Goal: Task Accomplishment & Management: Complete application form

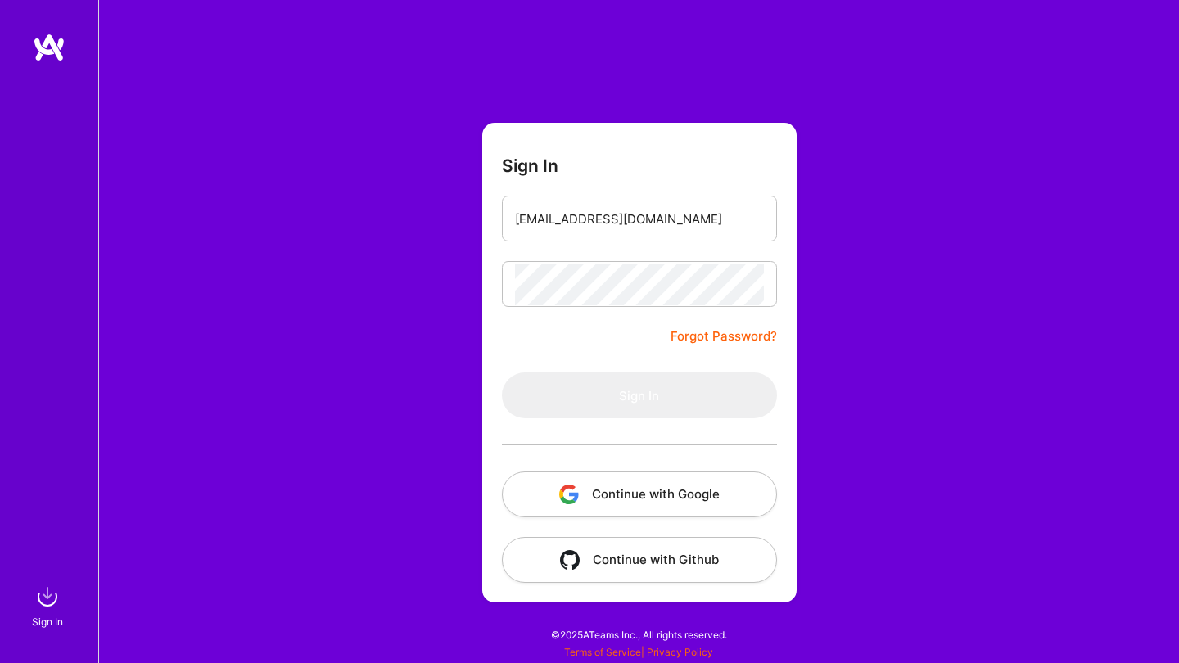
type input "[EMAIL_ADDRESS][DOMAIN_NAME]"
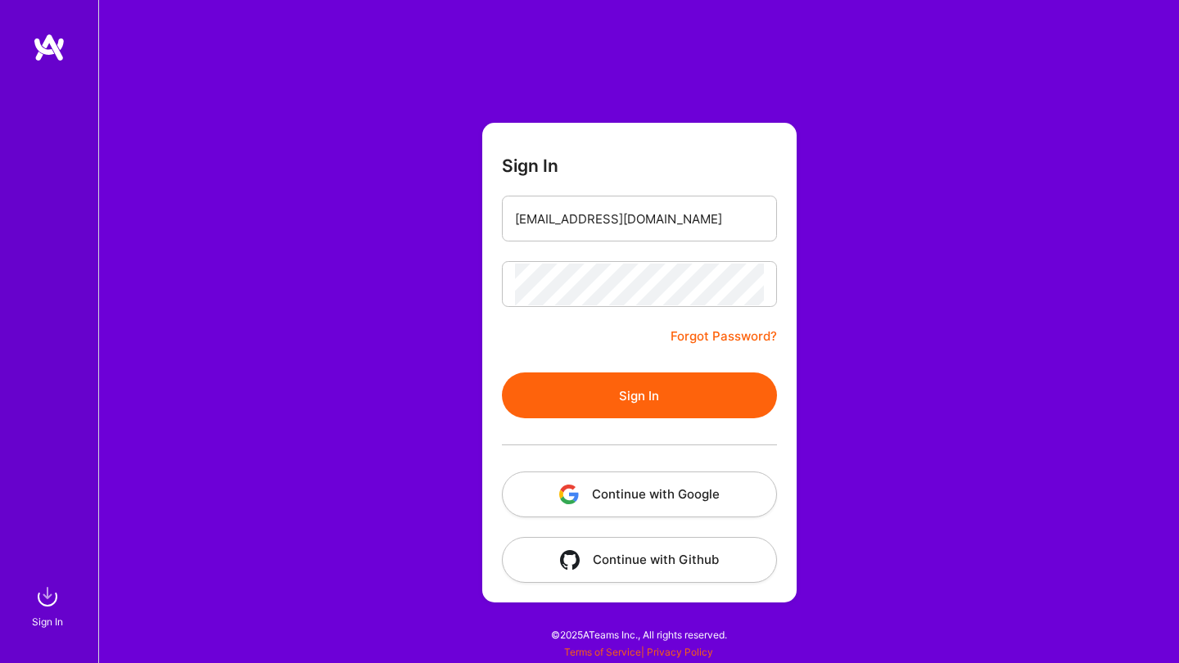
click at [618, 400] on button "Sign In" at bounding box center [639, 396] width 275 height 46
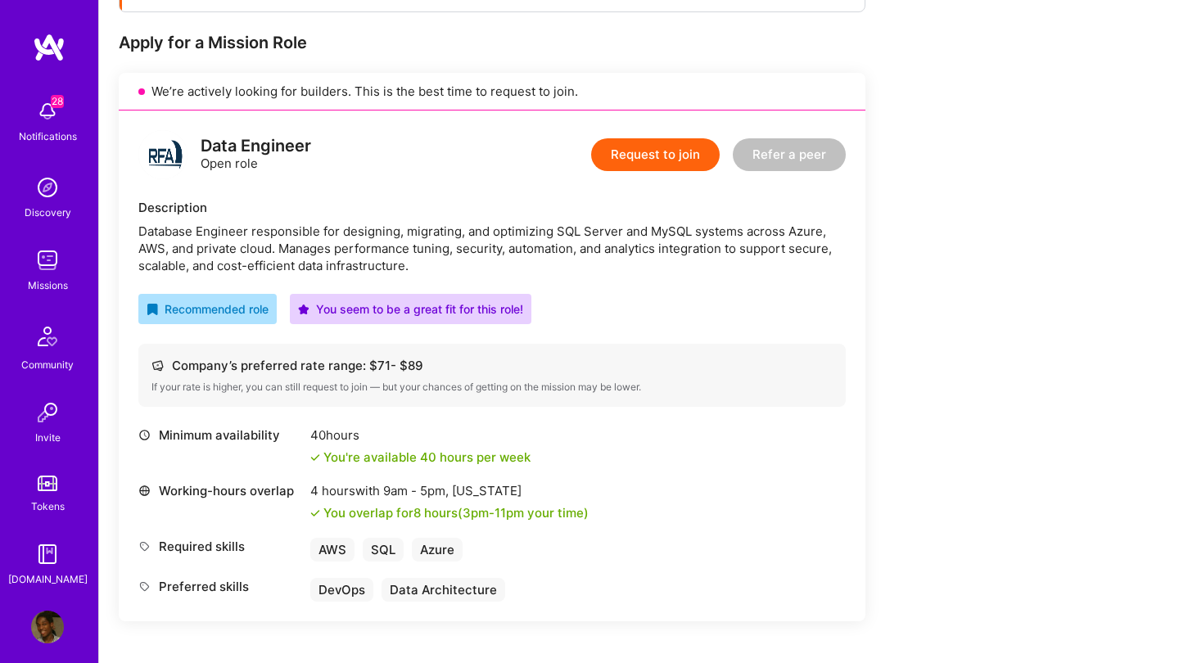
scroll to position [246, 0]
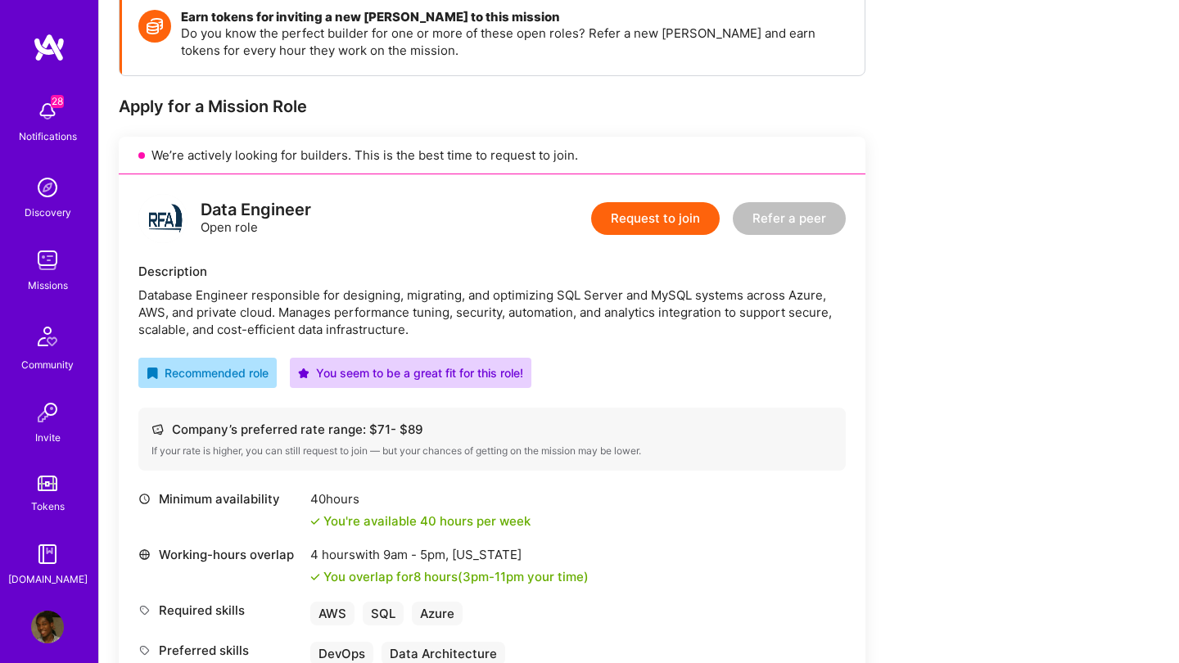
click at [684, 228] on button "Request to join" at bounding box center [655, 218] width 129 height 33
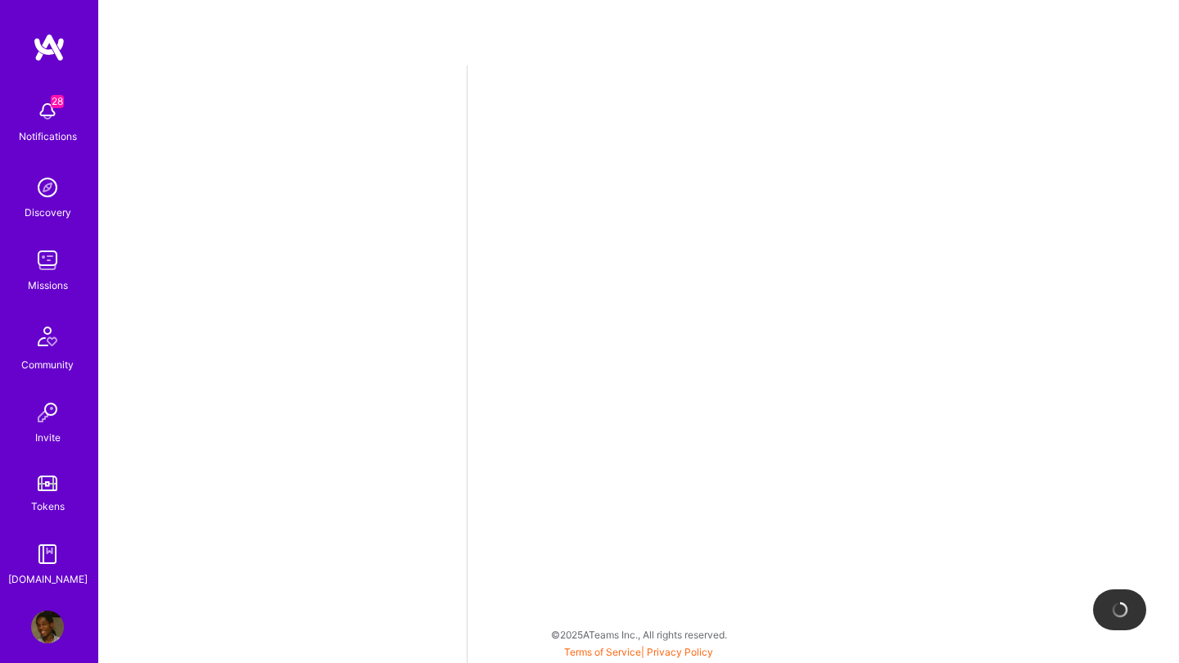
select select "NL"
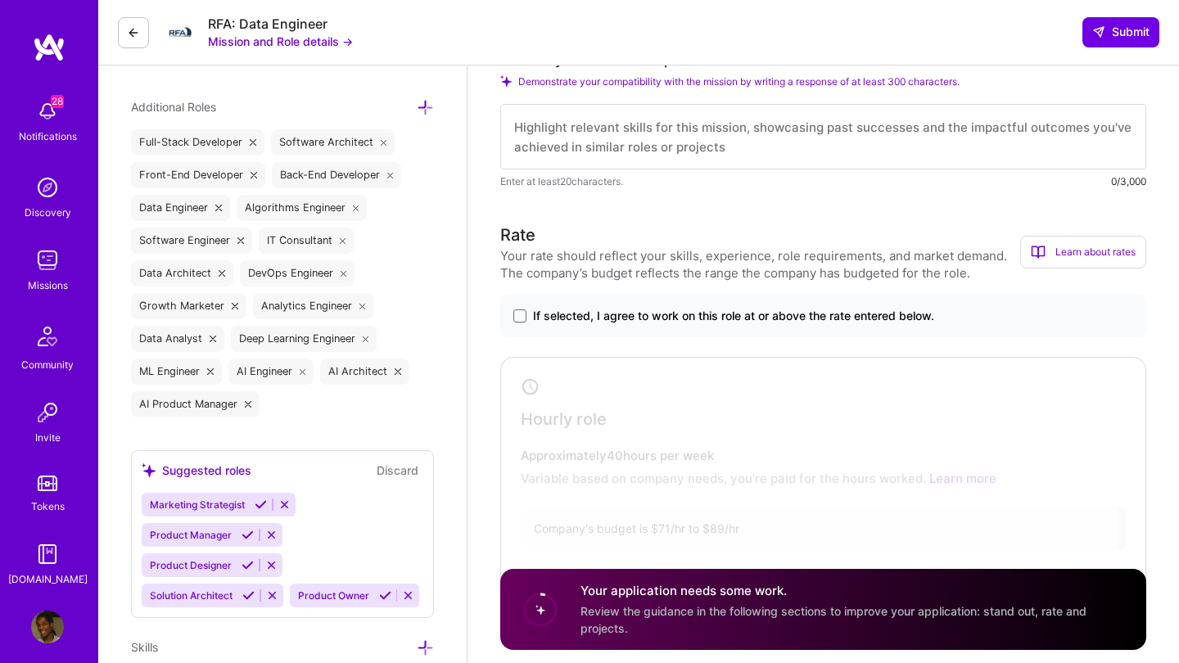
scroll to position [462, 0]
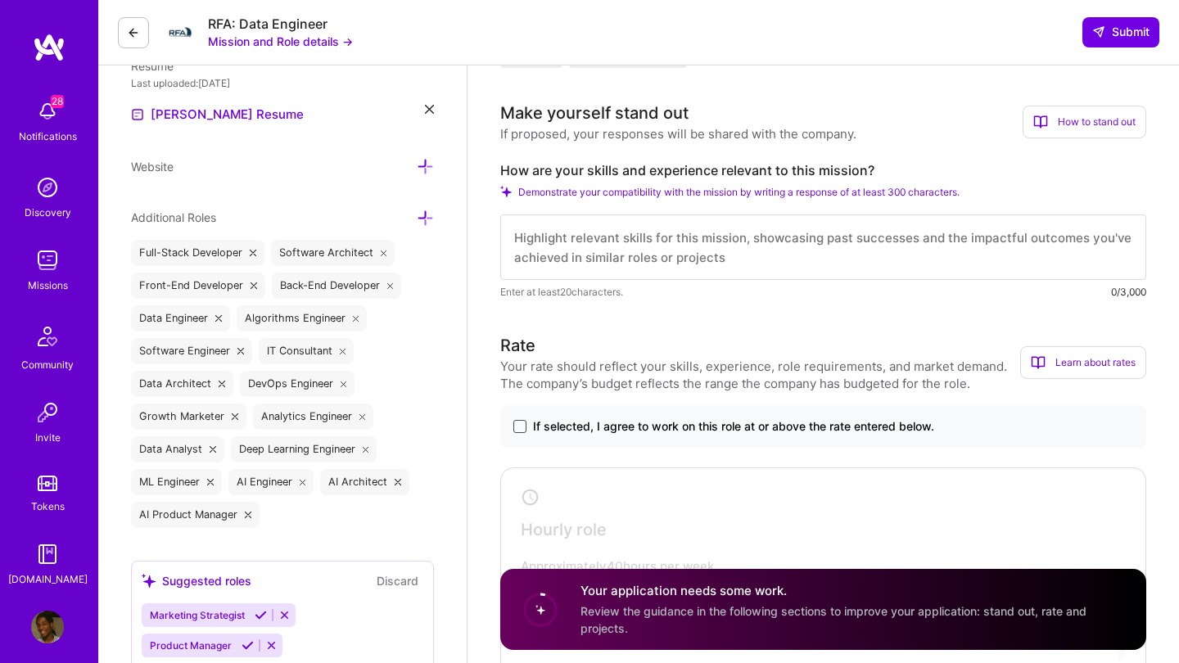
click at [519, 426] on span at bounding box center [519, 426] width 13 height 13
click at [0, 0] on input "If selected, I agree to work on this role at or above the rate entered below." at bounding box center [0, 0] width 0 height 0
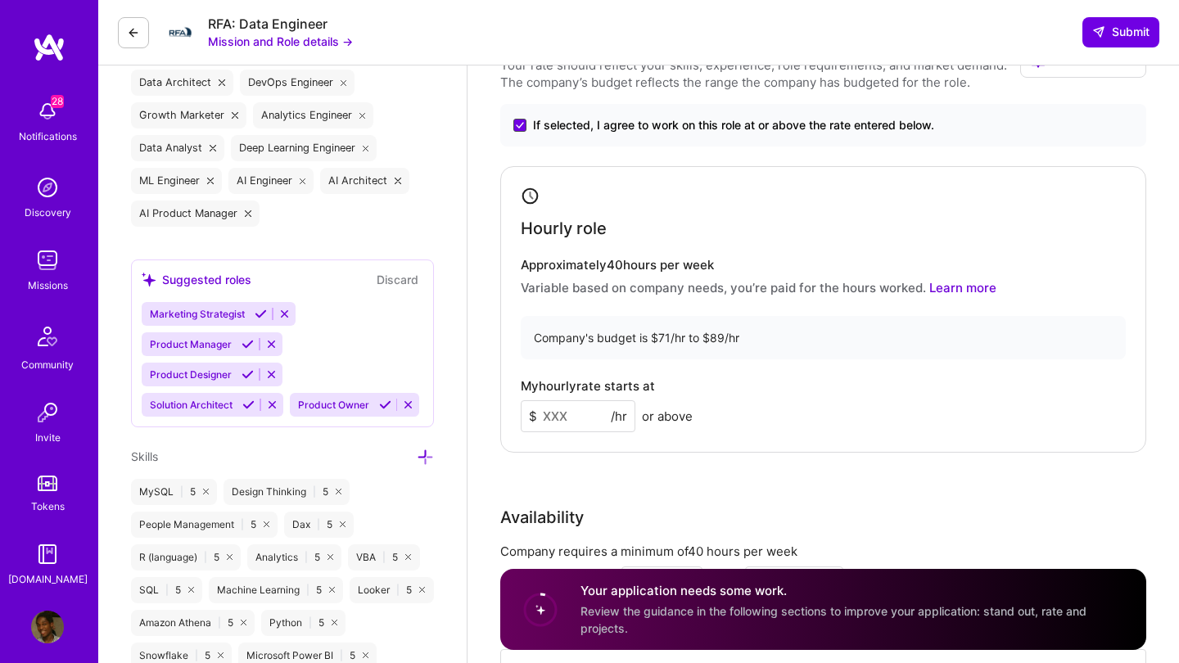
scroll to position [784, 0]
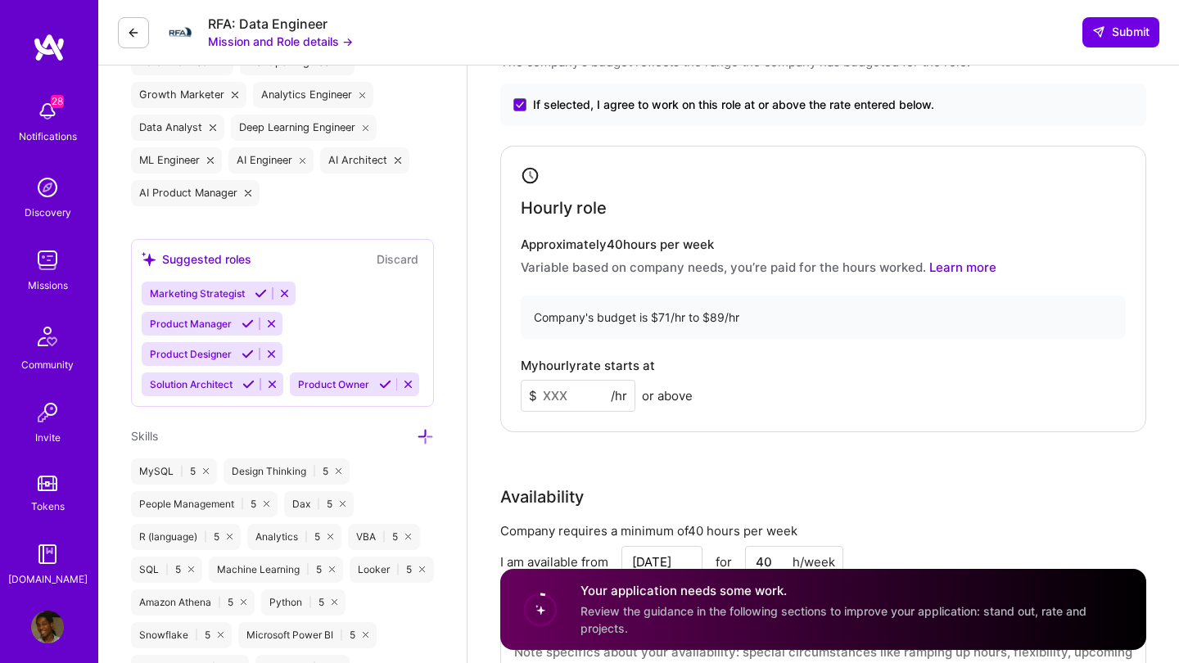
click at [582, 392] on input at bounding box center [578, 396] width 115 height 32
type input "8"
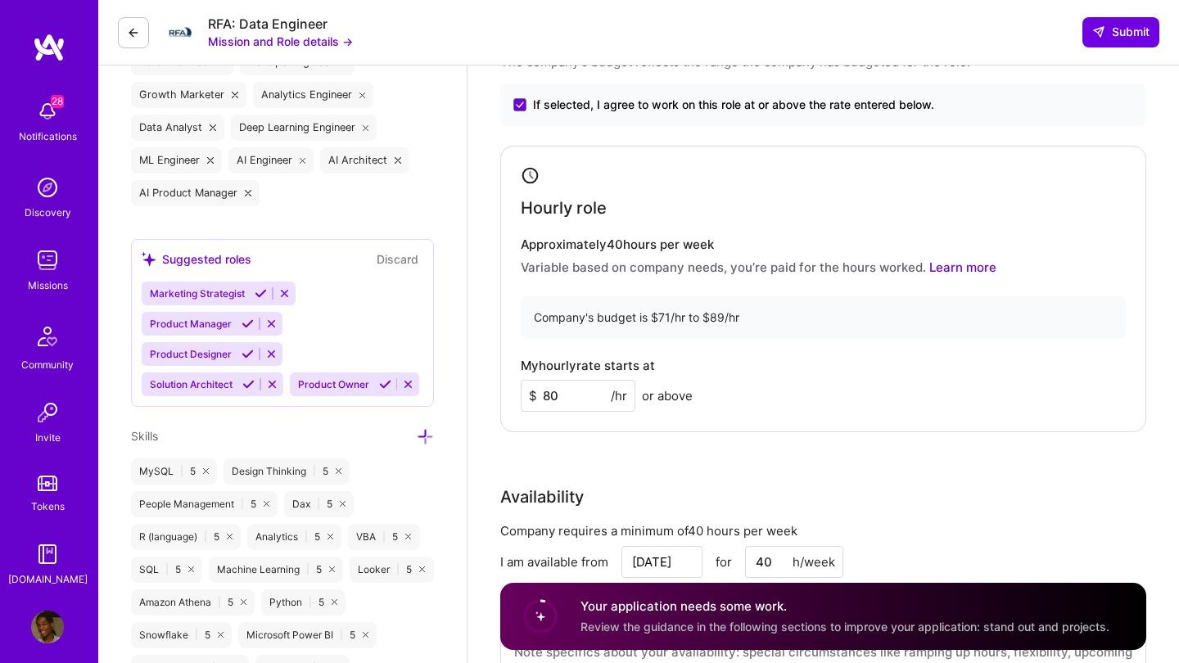
type input "80"
click at [607, 432] on div "Hourly role Approximately 40 hours per week Variable based on company needs, yo…" at bounding box center [823, 289] width 646 height 287
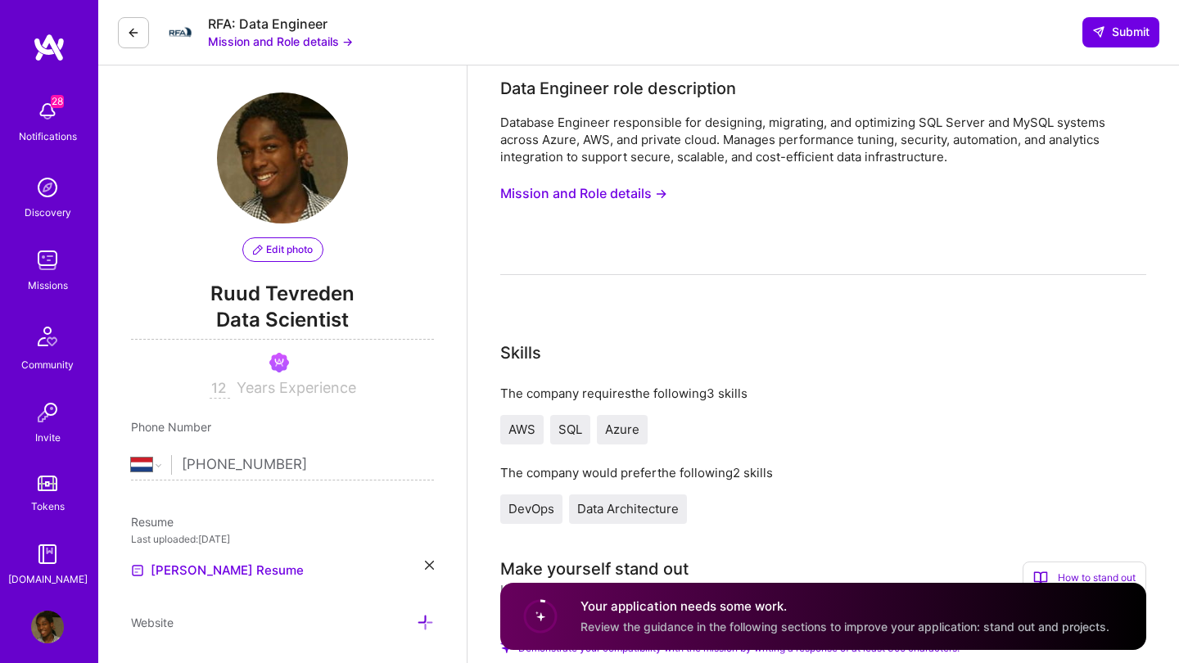
scroll to position [4, 0]
click at [616, 197] on button "Mission and Role details →" at bounding box center [583, 195] width 167 height 30
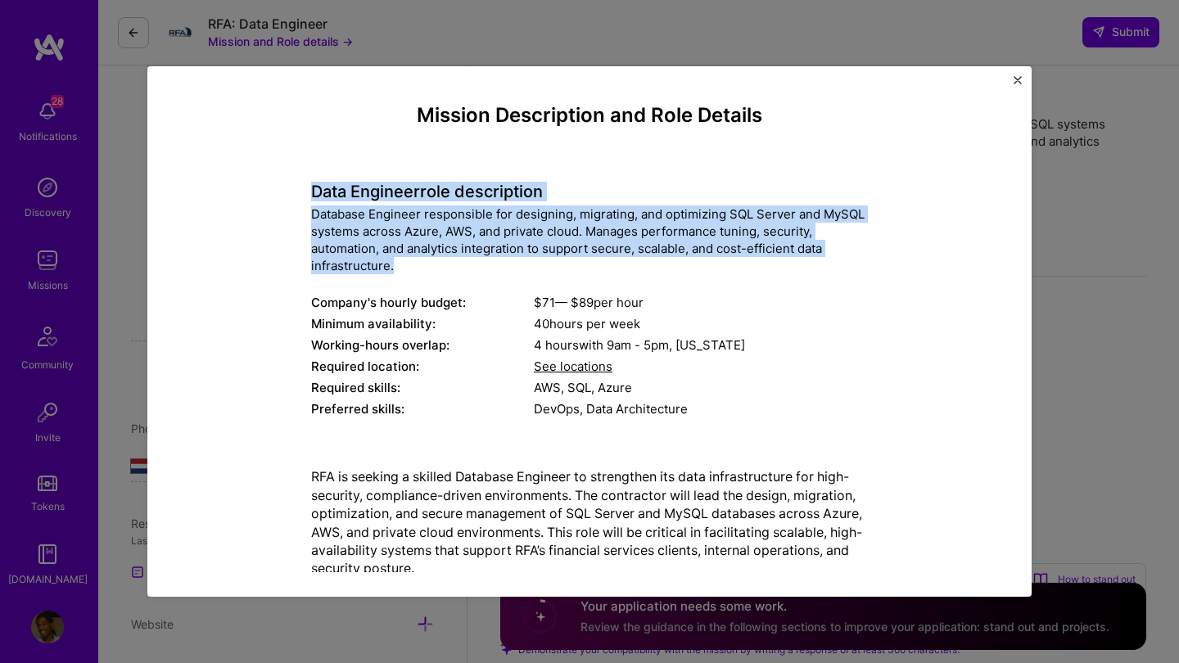
drag, startPoint x: 310, startPoint y: 188, endPoint x: 422, endPoint y: 267, distance: 136.3
copy div "Data Engineer role description Database Engineer responsible for designing, mig…"
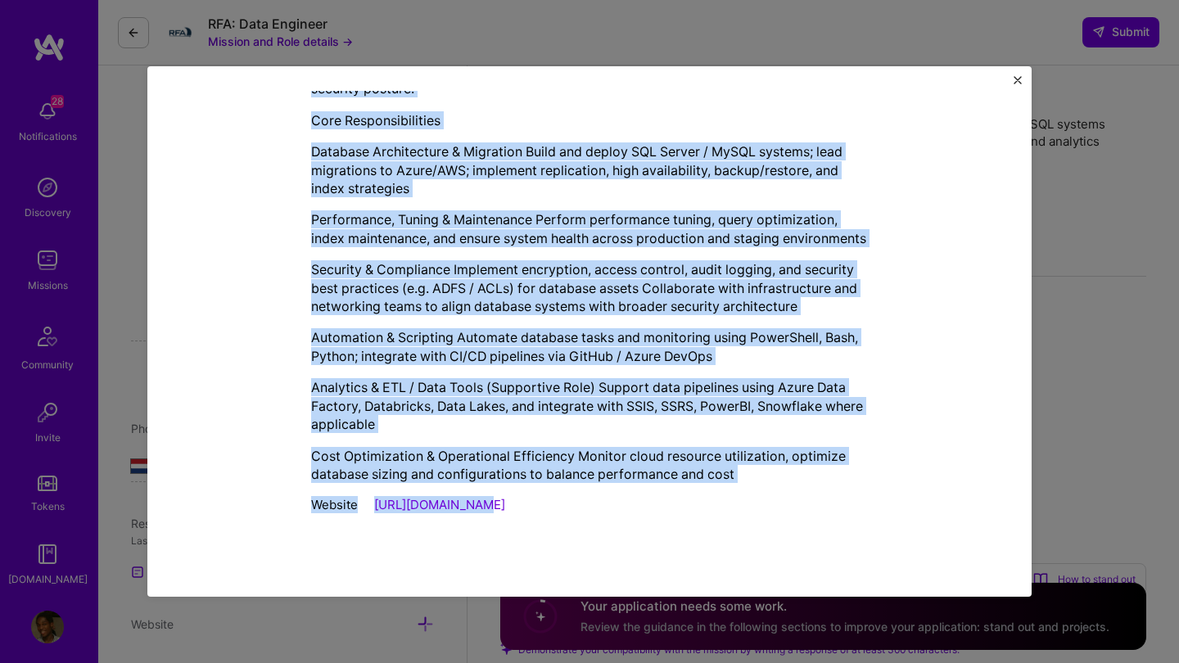
scroll to position [501, 0]
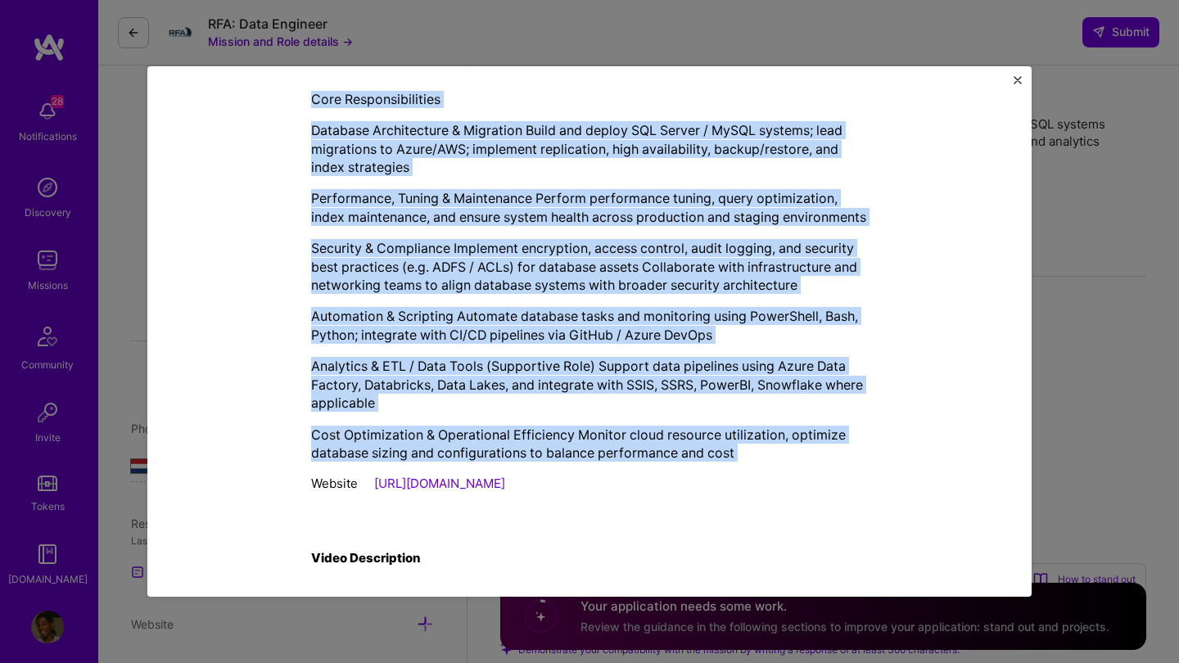
drag, startPoint x: 312, startPoint y: 198, endPoint x: 771, endPoint y: 480, distance: 538.9
click at [771, 480] on div "RFA is seeking a skilled Database Engineer to strengthen its data infrastructur…" at bounding box center [589, 227] width 557 height 549
copy div "LOR ip dolorsi a consect Adipisci Elitsedd ei temporinci utl etdo magnaaliquaen…"
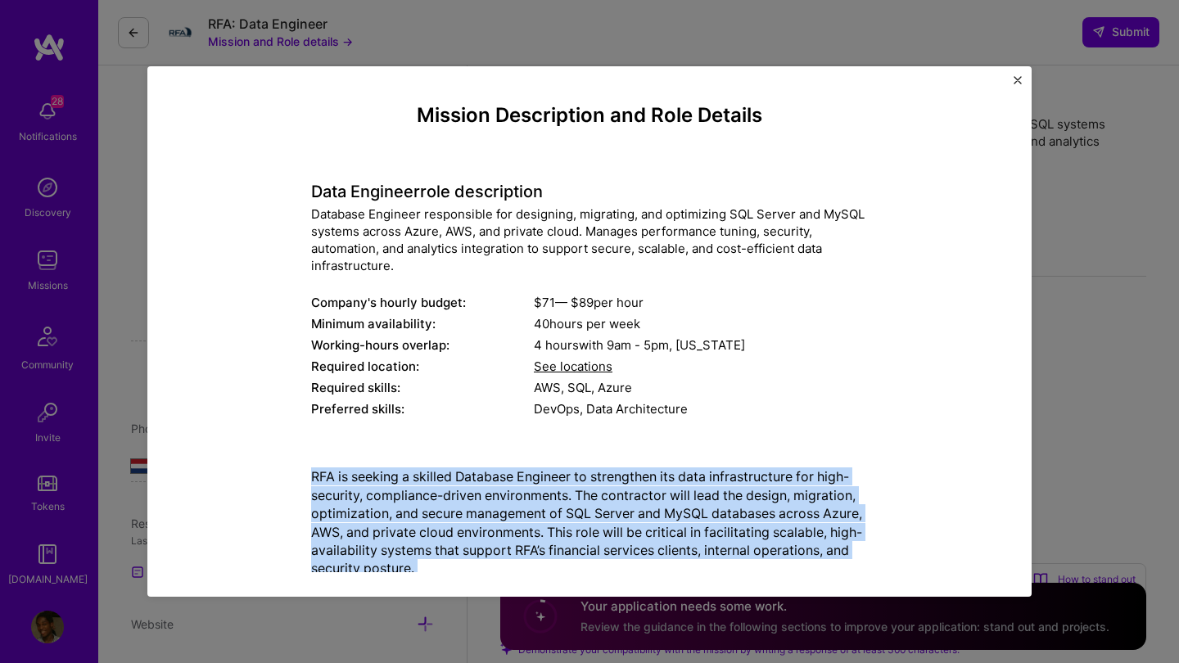
scroll to position [0, 0]
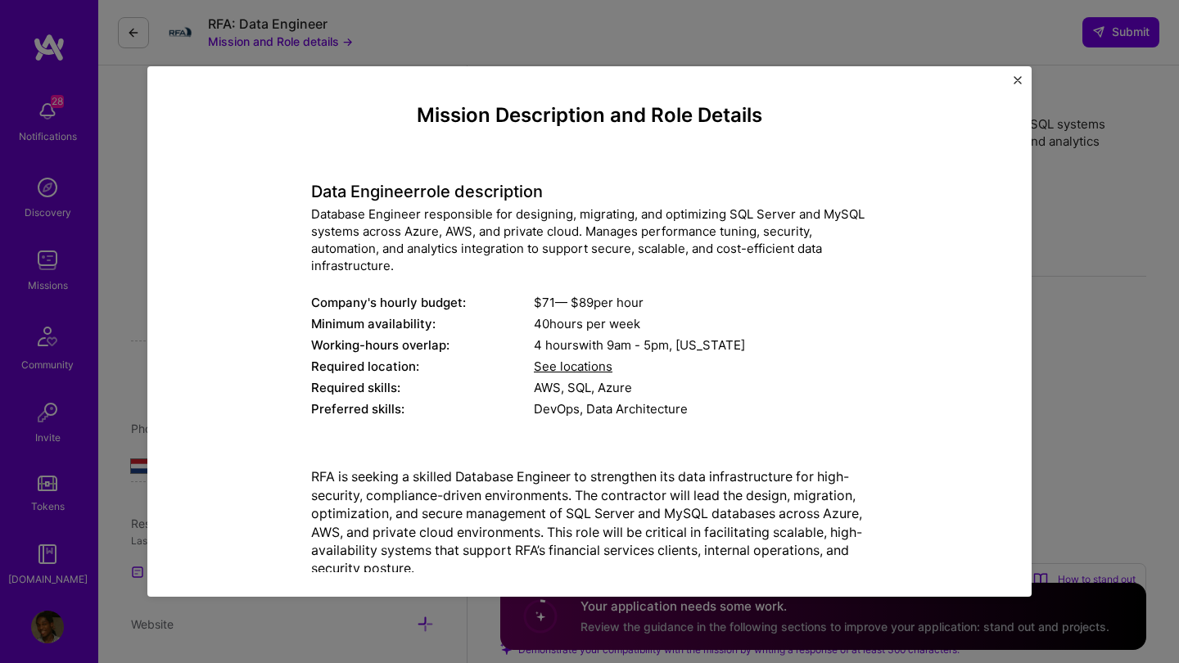
click at [1022, 78] on div "Mission Description and Role Details Data Engineer role description Database En…" at bounding box center [589, 331] width 884 height 531
click at [1017, 79] on img "Close" at bounding box center [1018, 80] width 8 height 8
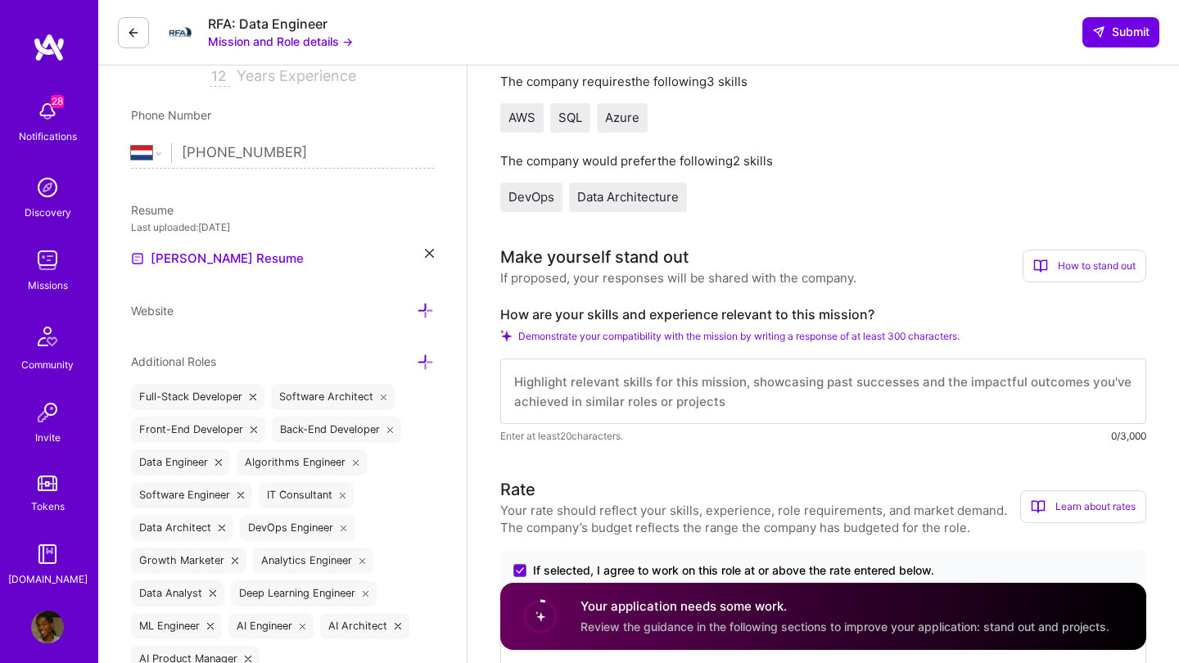
scroll to position [381, 0]
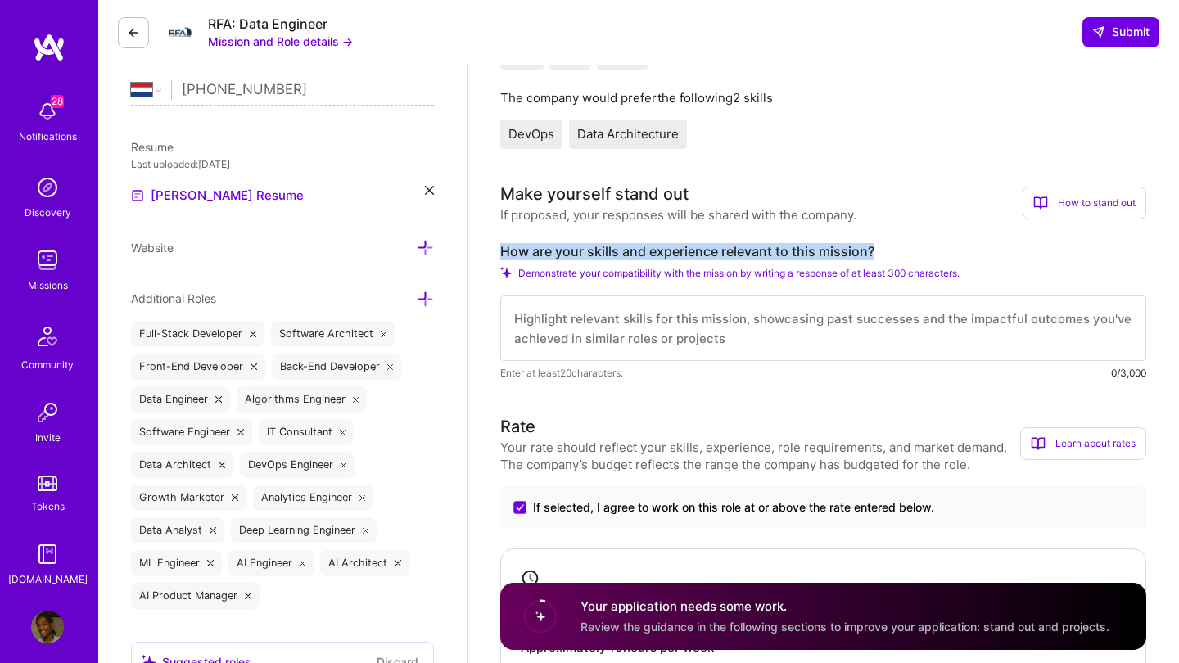
drag, startPoint x: 875, startPoint y: 248, endPoint x: 501, endPoint y: 251, distance: 373.4
click at [501, 251] on label "How are your skills and experience relevant to this mission?" at bounding box center [823, 251] width 646 height 17
copy label "How are your skills and experience relevant to this mission?"
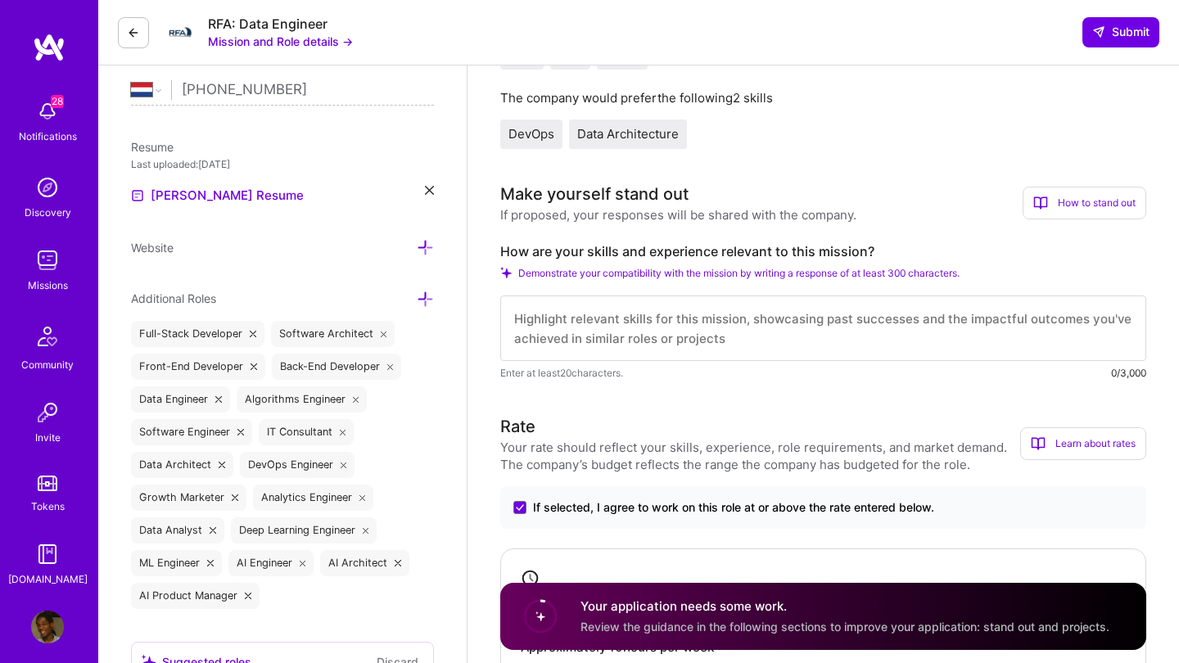
click at [603, 330] on textarea at bounding box center [823, 329] width 646 height 66
paste textarea "Lo ipsumd sit ametconsec adipi elitsed doei TEM’i utlabor et dolor magnaa, enim…"
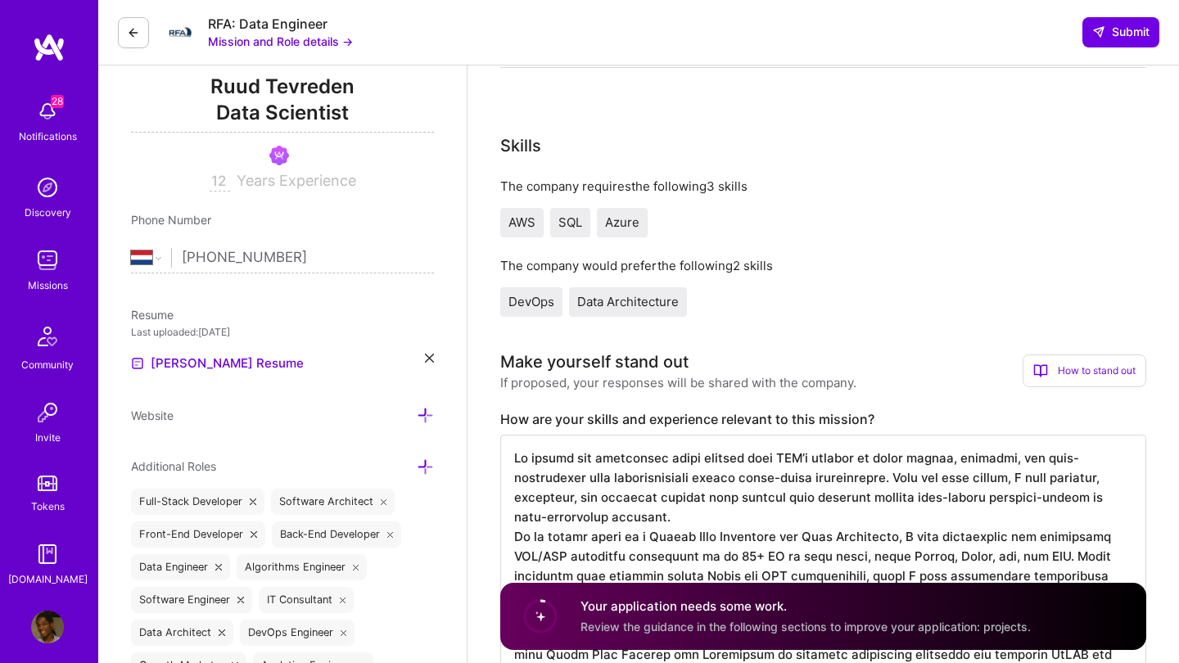
scroll to position [346, 0]
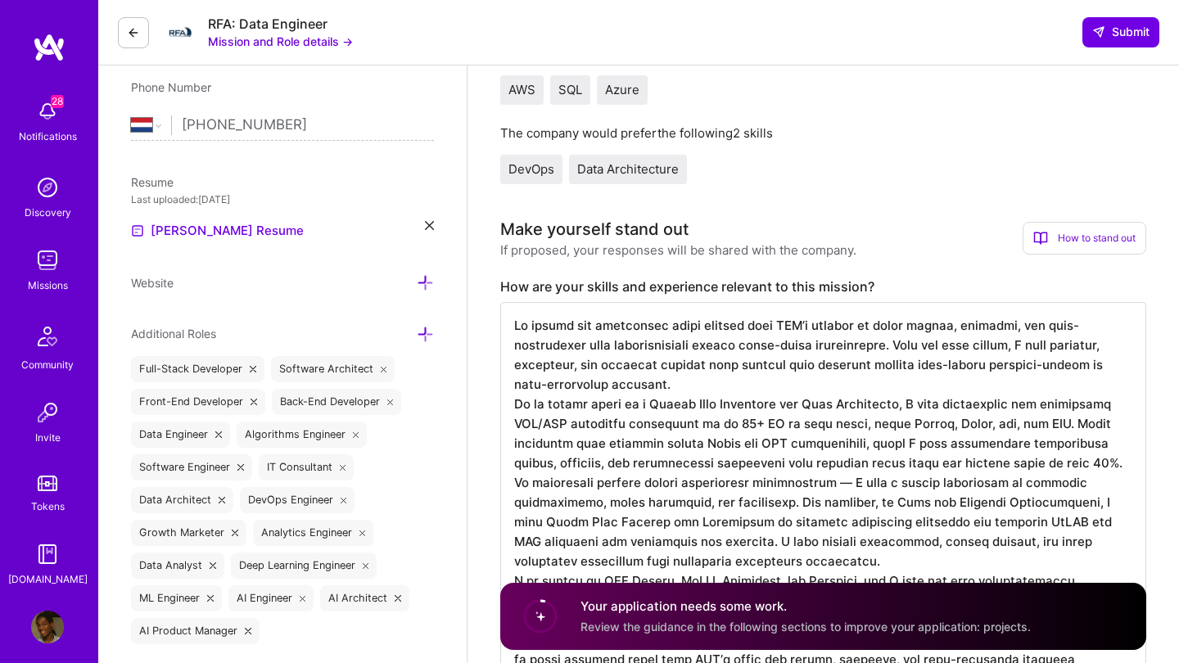
click at [664, 387] on textarea at bounding box center [823, 521] width 646 height 439
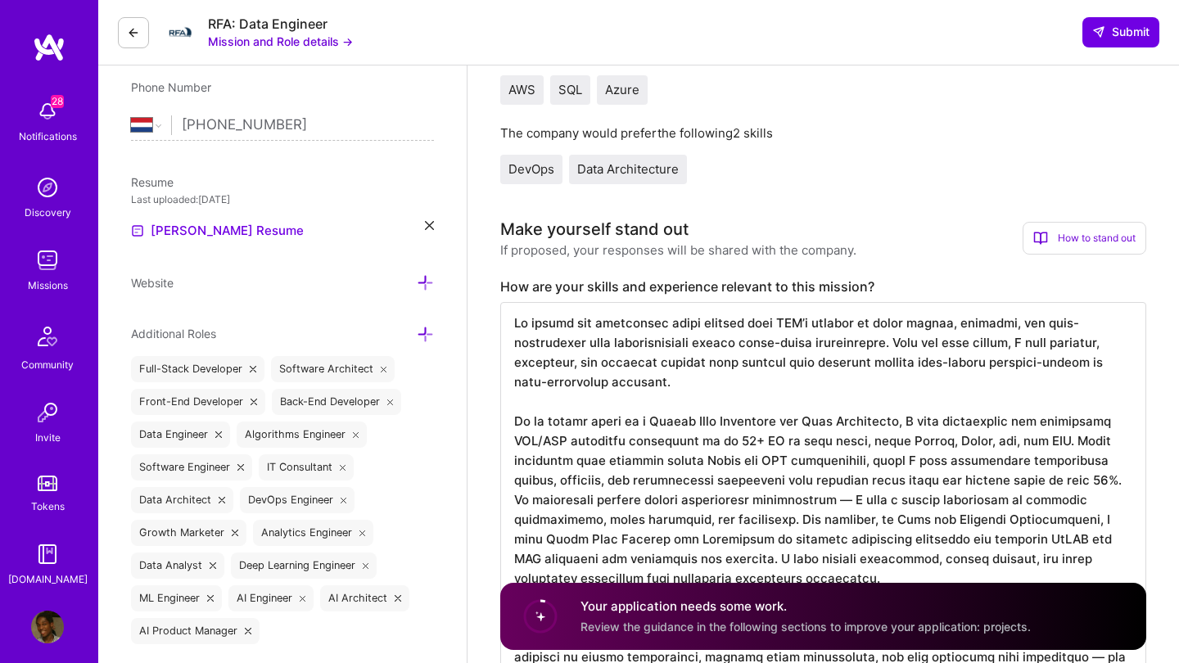
scroll to position [2, 0]
drag, startPoint x: 839, startPoint y: 442, endPoint x: 687, endPoint y: 440, distance: 152.3
click at [687, 440] on textarea at bounding box center [823, 531] width 646 height 459
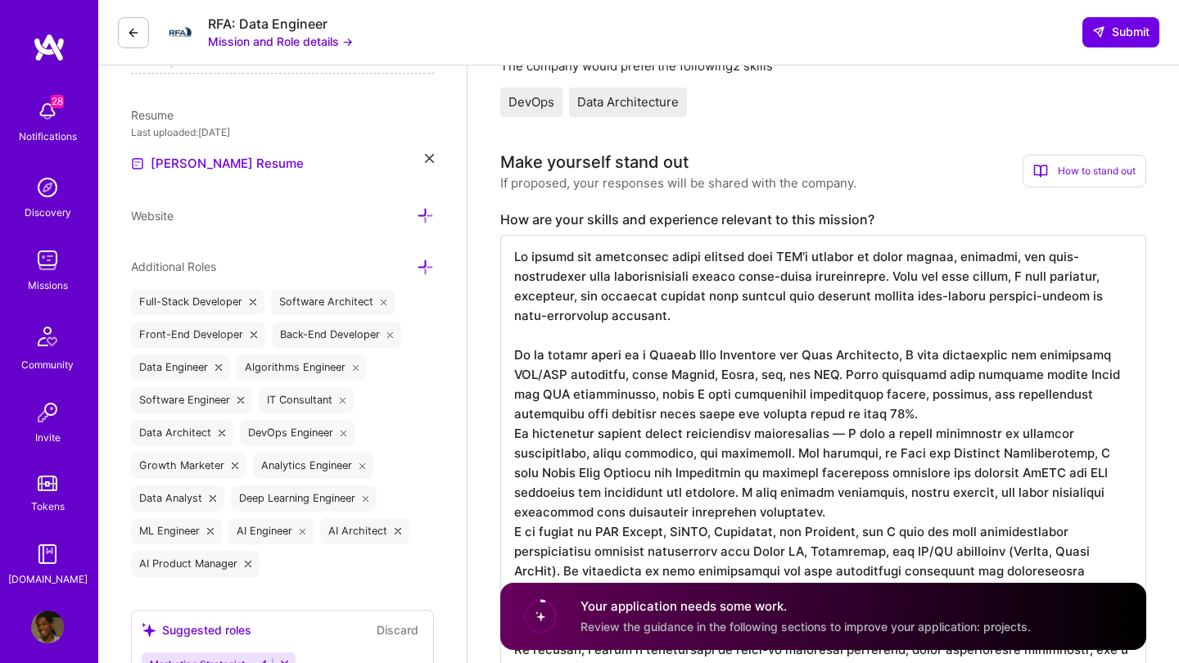
scroll to position [449, 0]
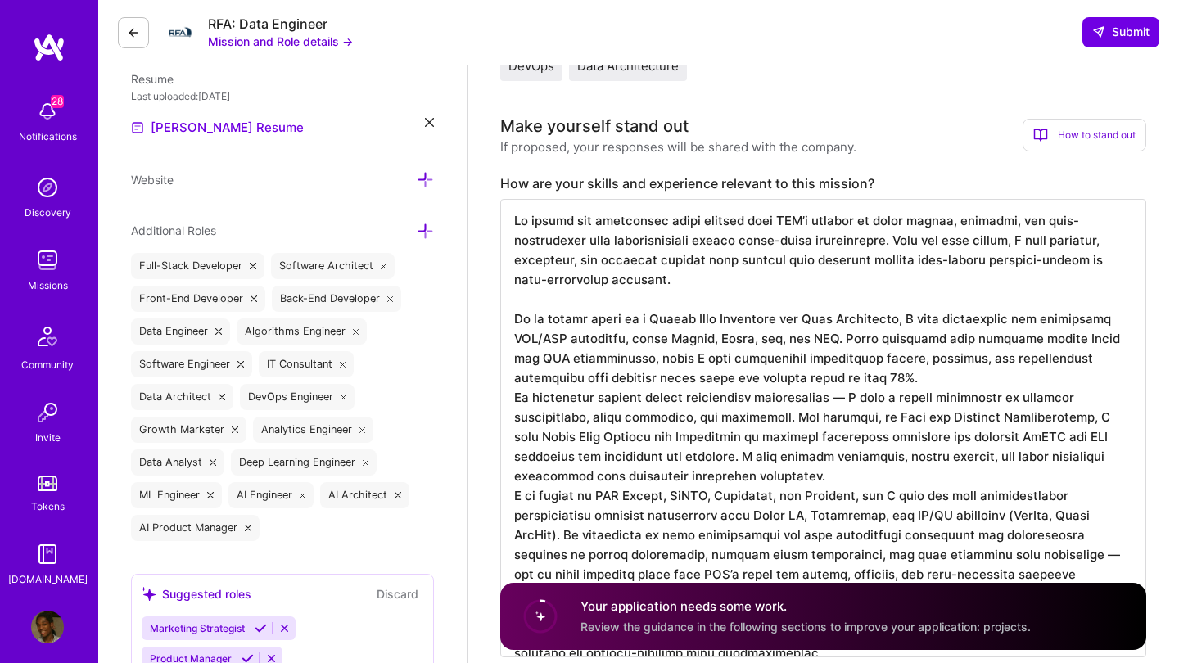
click at [517, 394] on textarea at bounding box center [823, 428] width 646 height 459
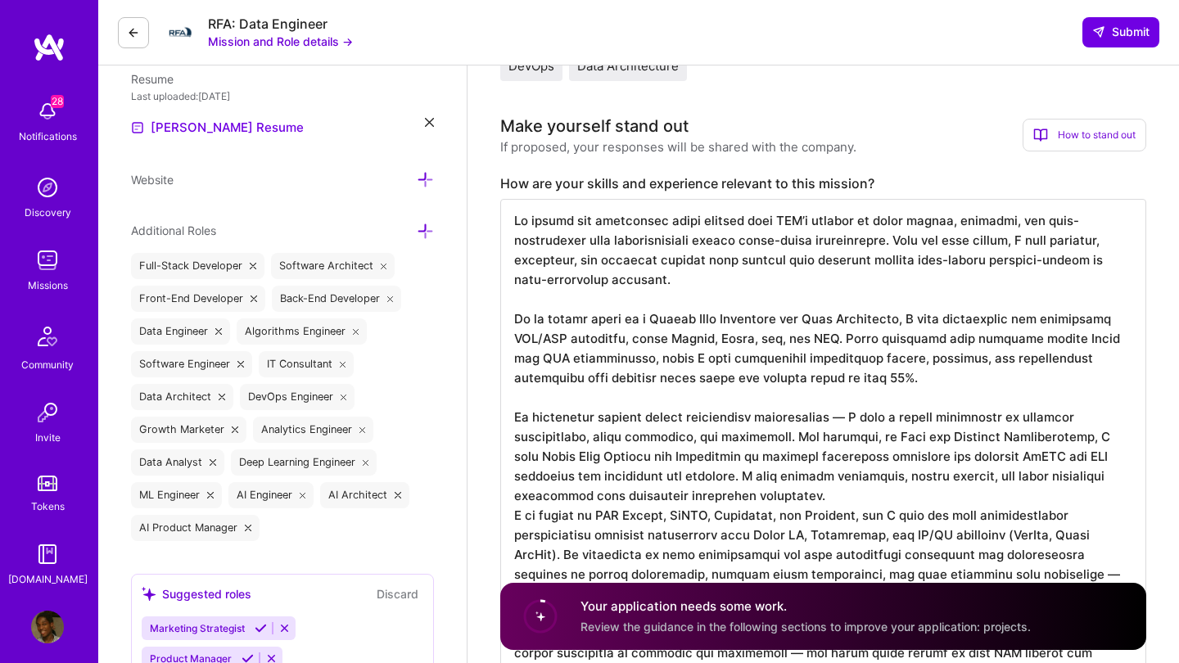
click at [847, 491] on textarea at bounding box center [823, 438] width 646 height 478
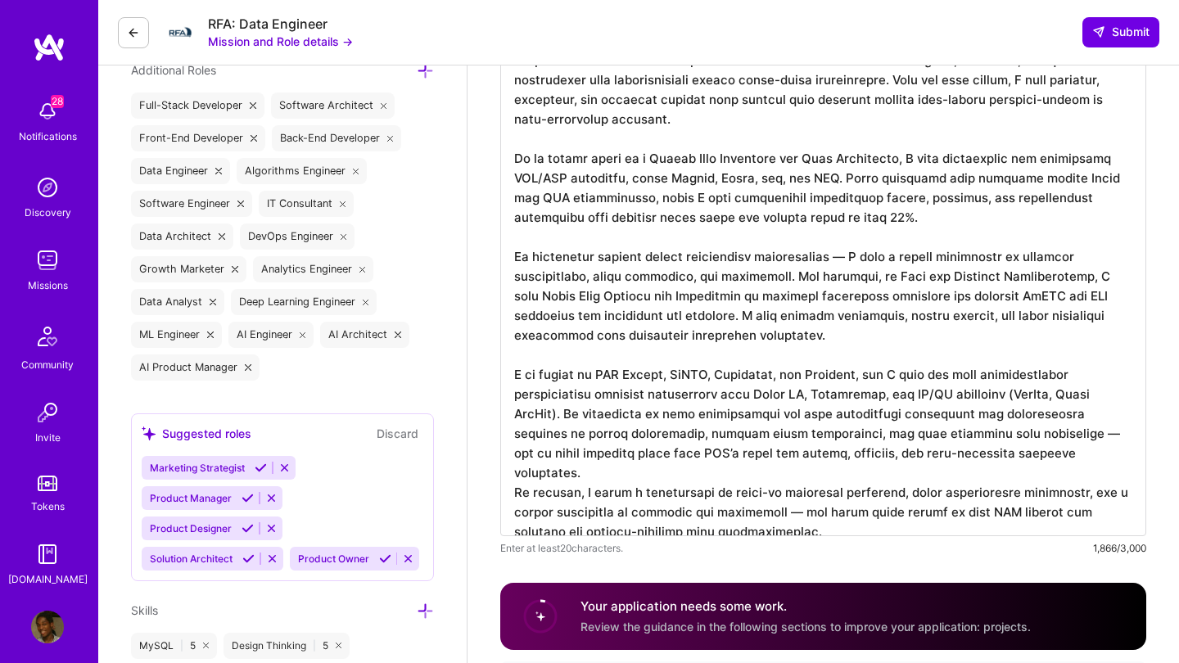
scroll to position [619, 0]
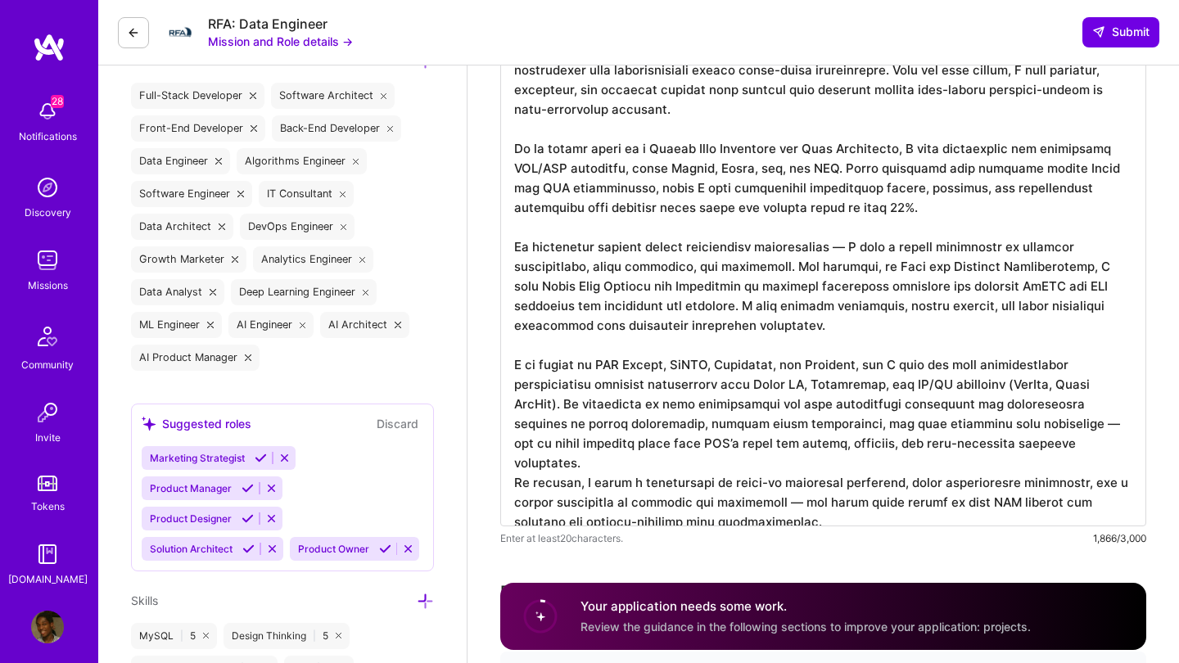
drag, startPoint x: 855, startPoint y: 361, endPoint x: 779, endPoint y: 364, distance: 76.2
click at [779, 364] on textarea at bounding box center [823, 278] width 646 height 498
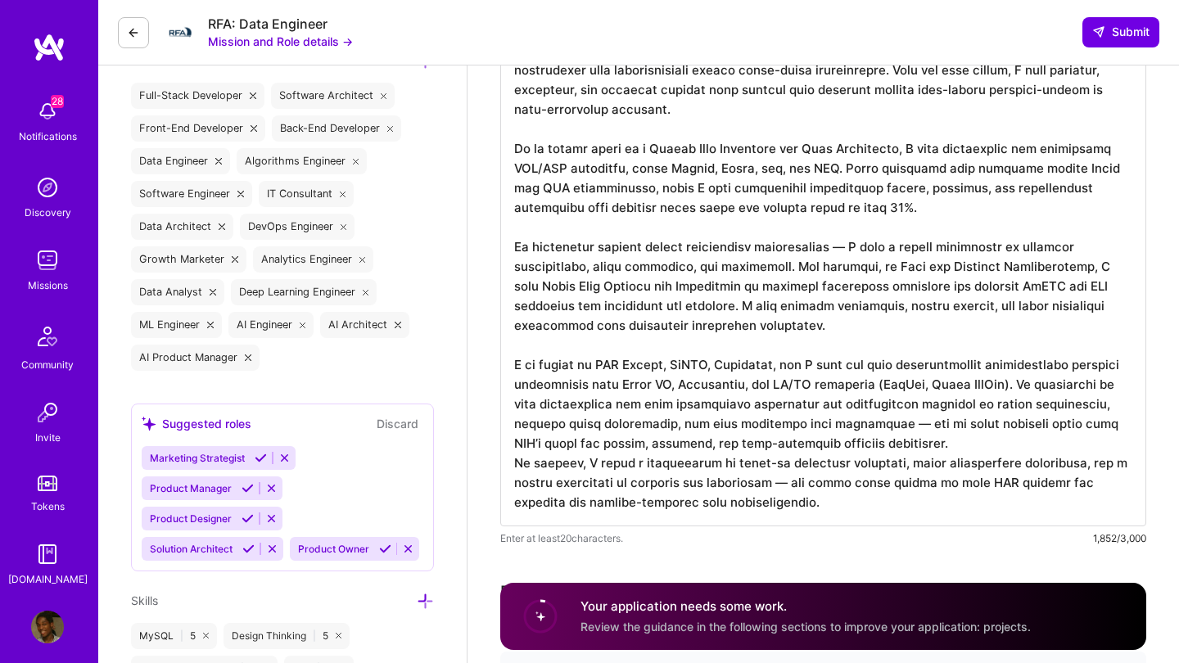
click at [716, 365] on textarea at bounding box center [823, 278] width 646 height 498
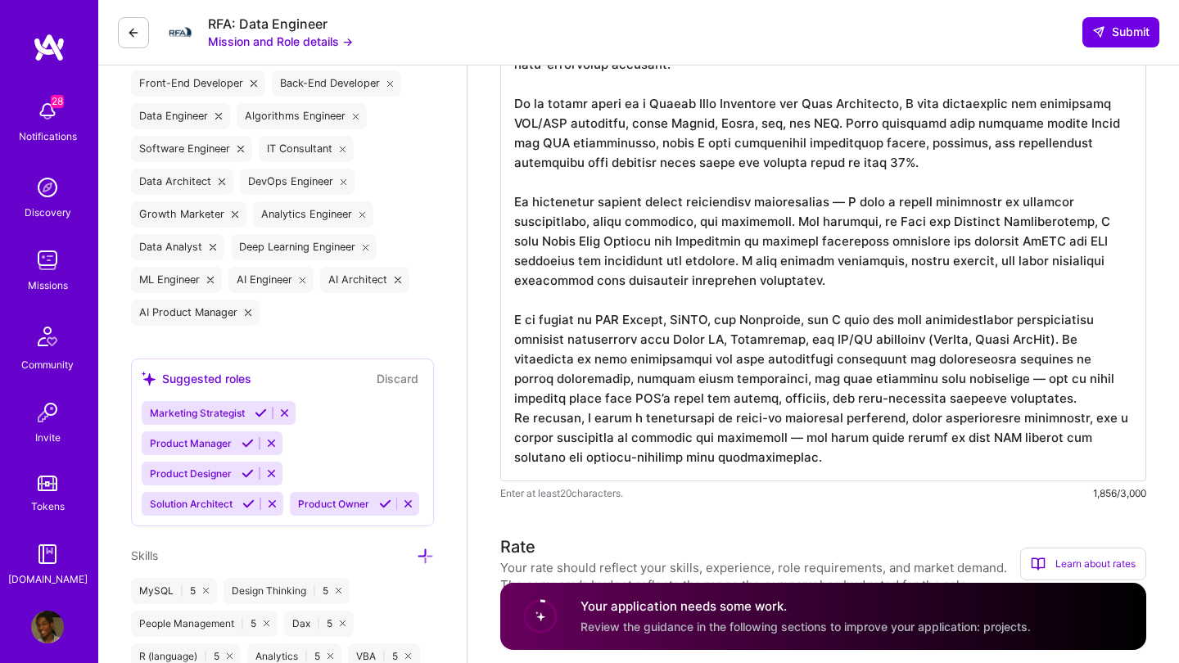
scroll to position [667, 0]
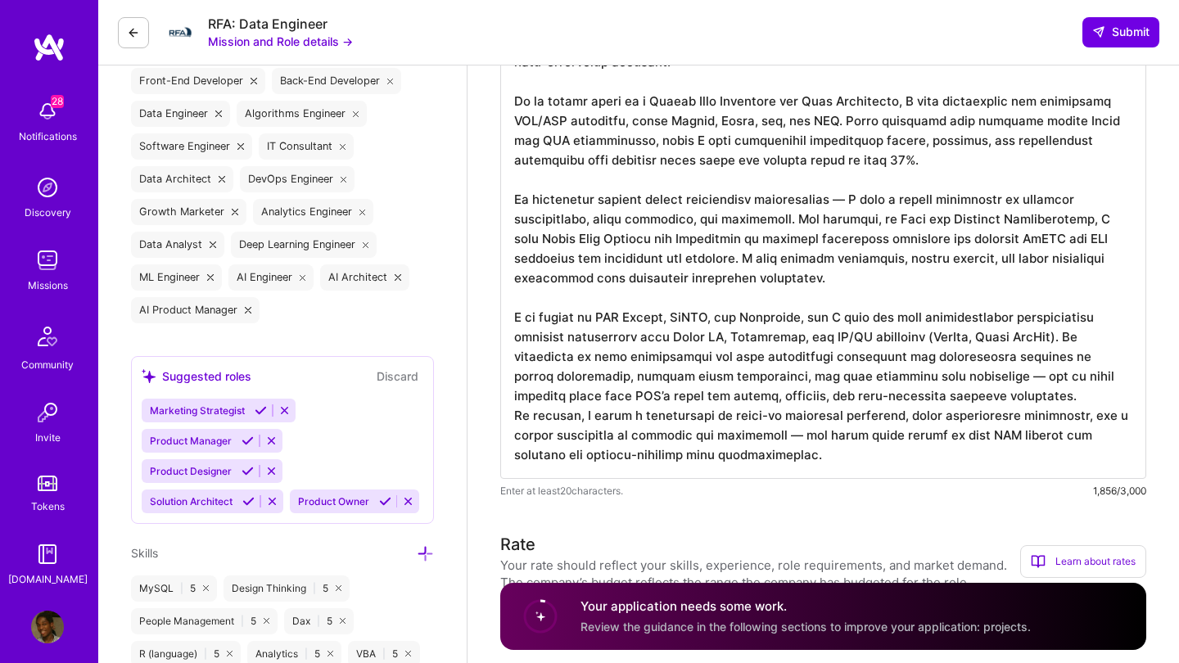
click at [515, 422] on textarea at bounding box center [823, 230] width 646 height 498
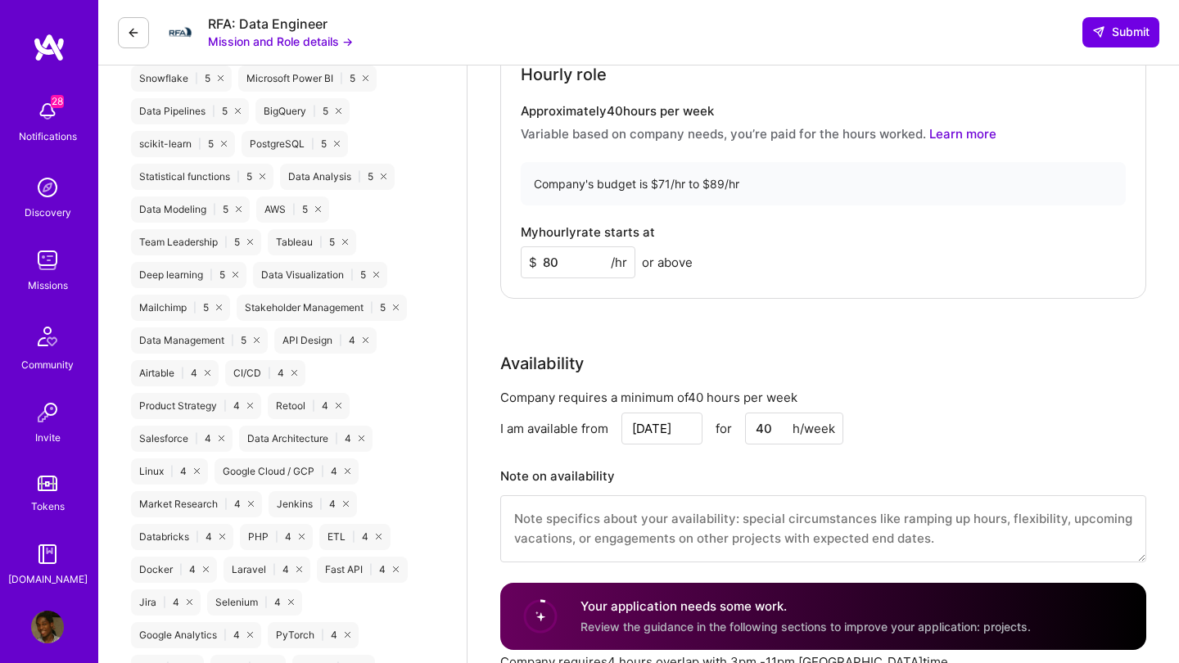
scroll to position [1362, 0]
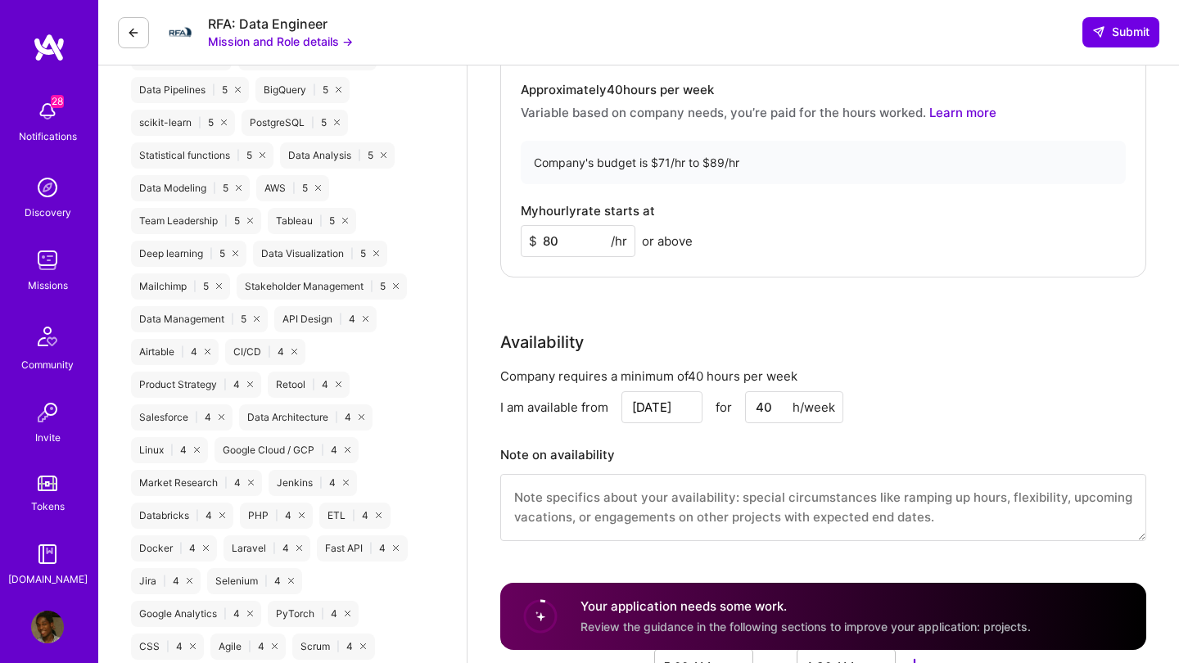
type textarea "Lo ipsumd sit ametconsec adipi elitsed doei TEM’i utlabor et dolor magnaa, enim…"
click at [581, 232] on input "80" at bounding box center [578, 241] width 115 height 32
type input "8"
type input "7"
type input "80"
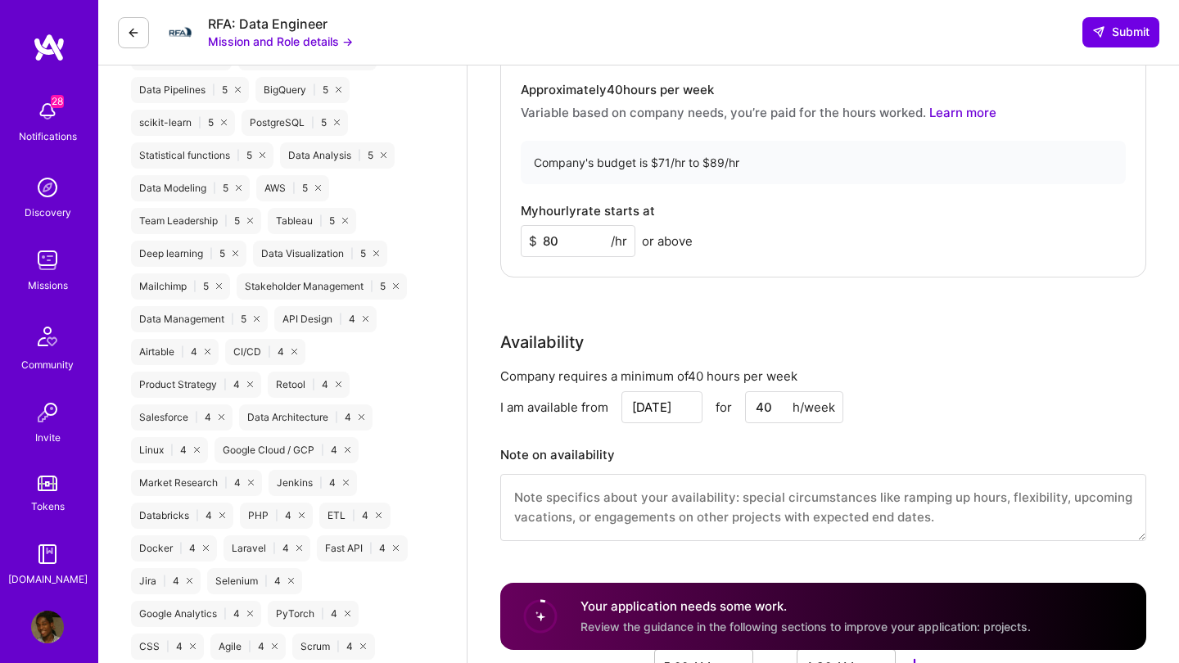
click at [653, 256] on div "$ 80 /hr or above" at bounding box center [607, 241] width 172 height 32
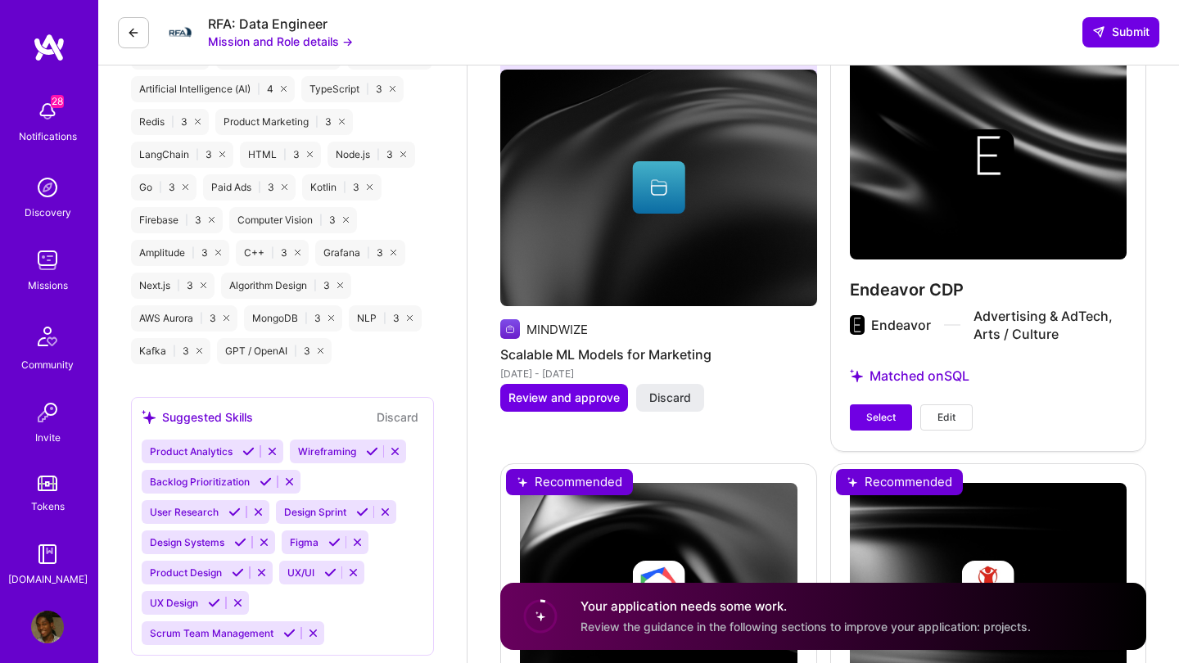
scroll to position [2317, 0]
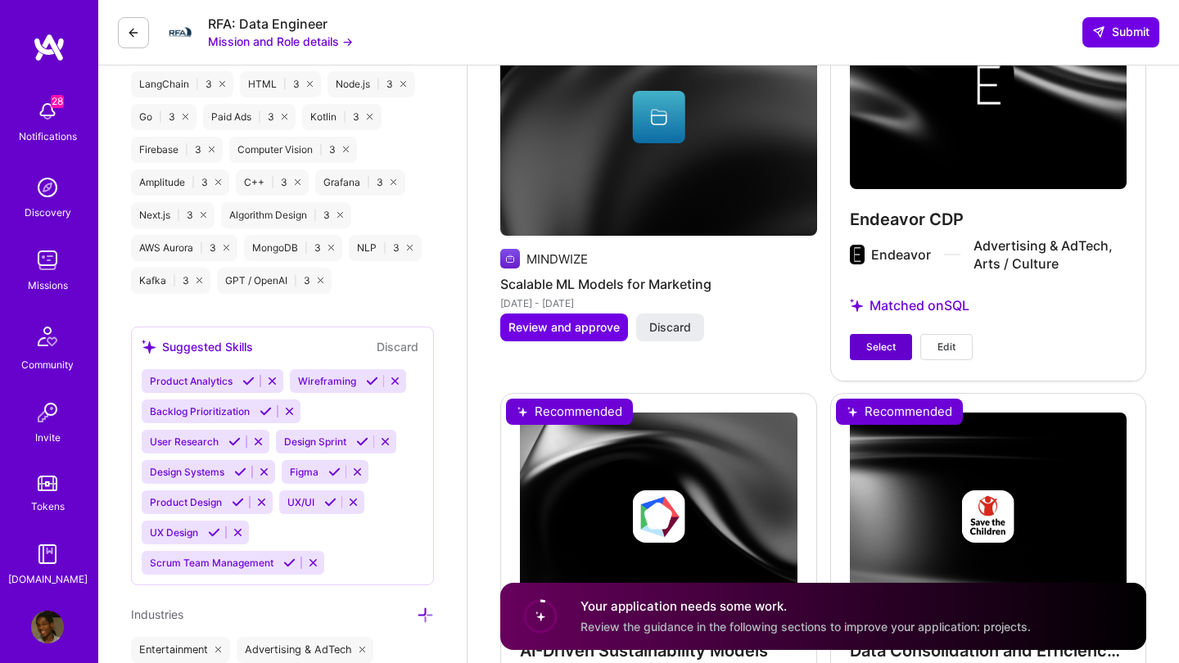
click at [875, 345] on span "Select" at bounding box center [880, 347] width 29 height 15
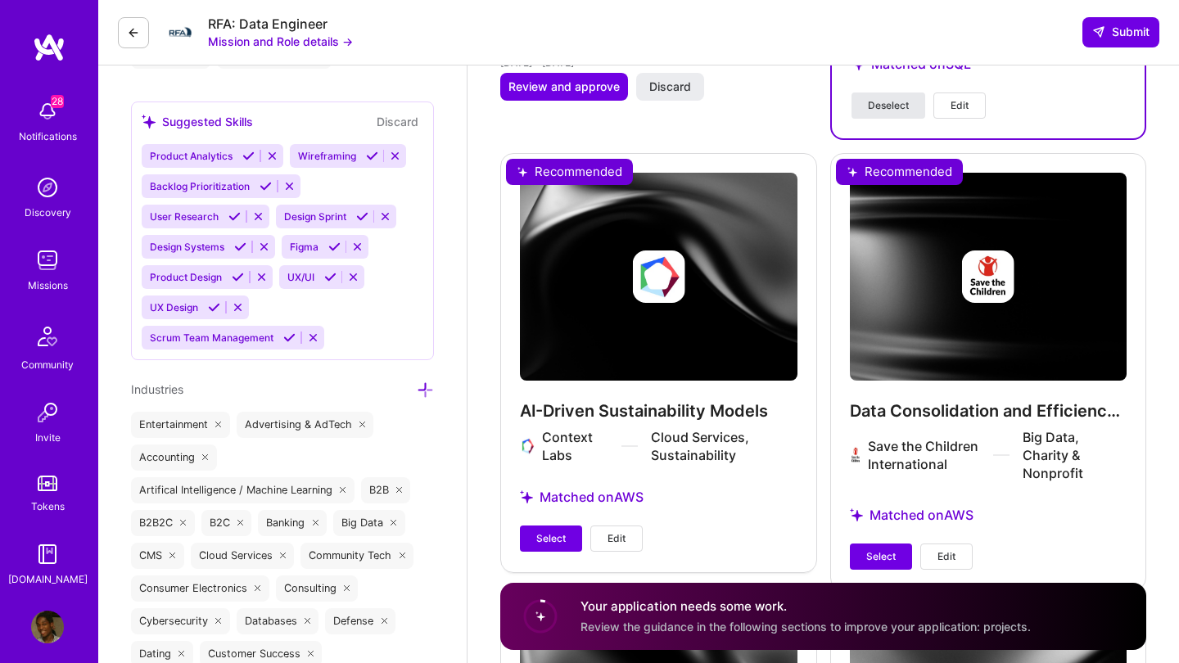
scroll to position [2623, 0]
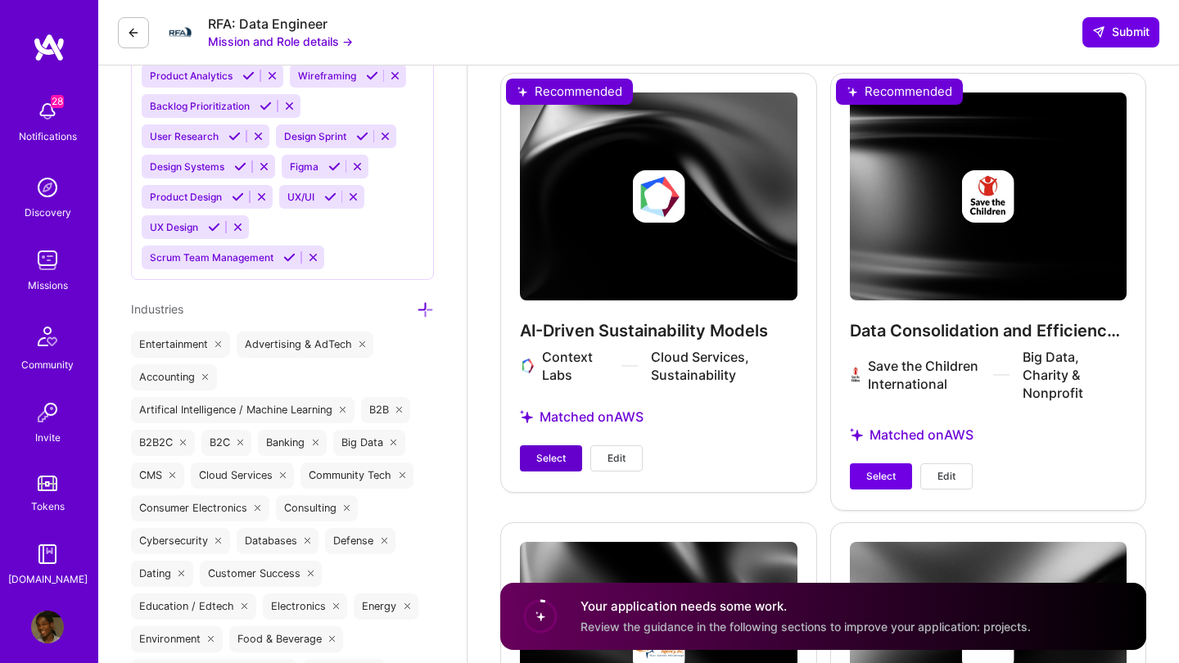
click at [563, 457] on span "Select" at bounding box center [550, 458] width 29 height 15
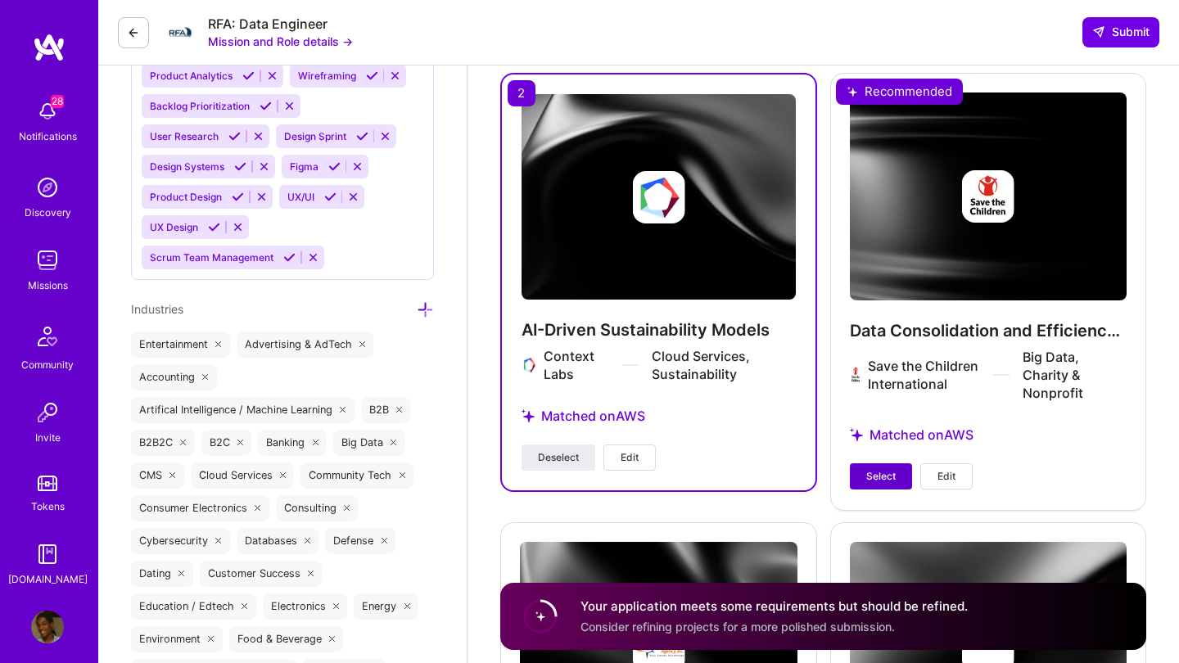
click at [877, 471] on span "Select" at bounding box center [880, 476] width 29 height 15
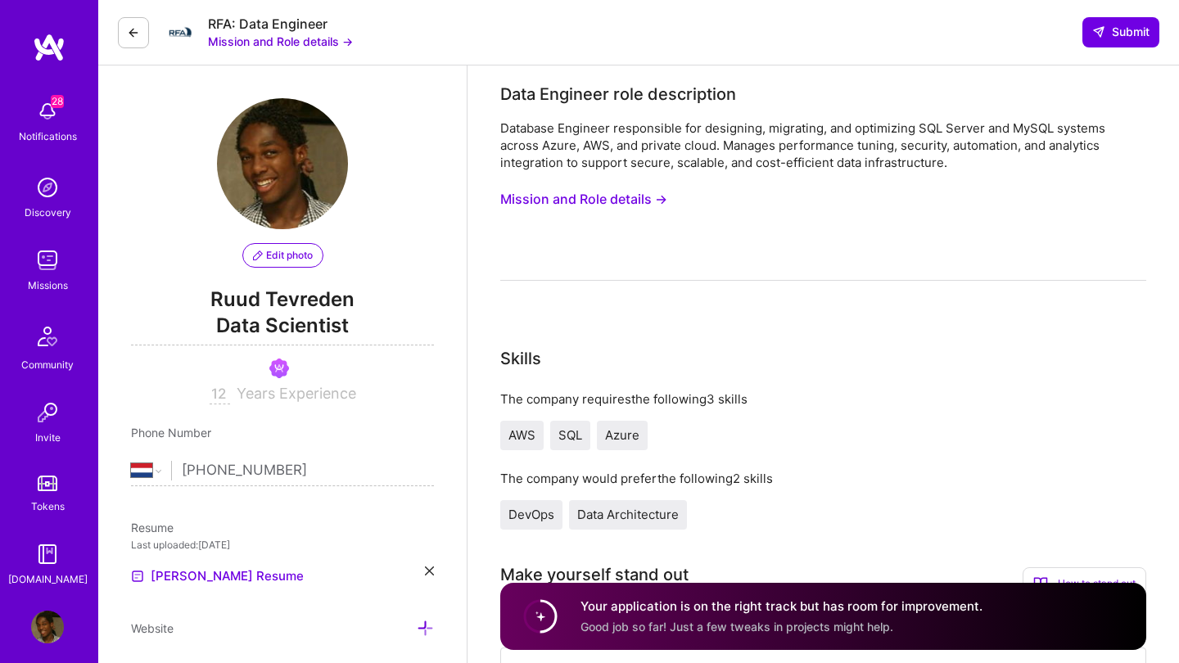
scroll to position [0, 0]
click at [1133, 28] on span "Submit" at bounding box center [1120, 32] width 57 height 16
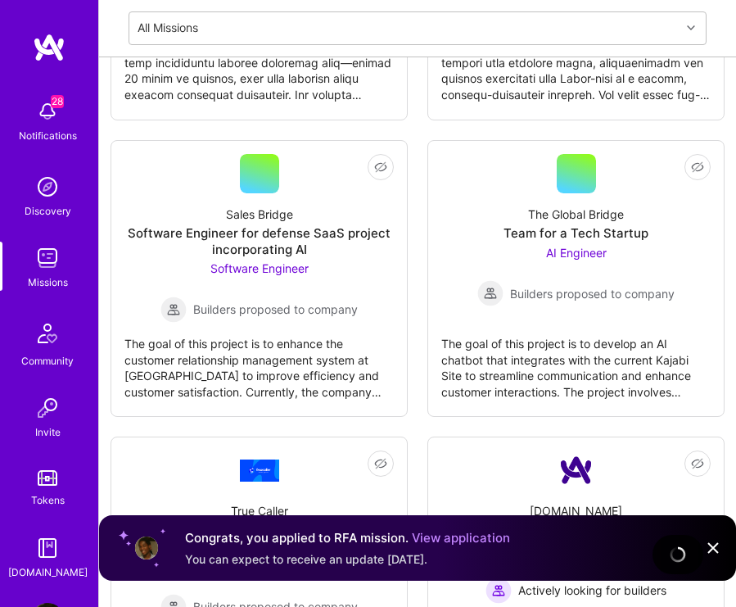
scroll to position [6326, 0]
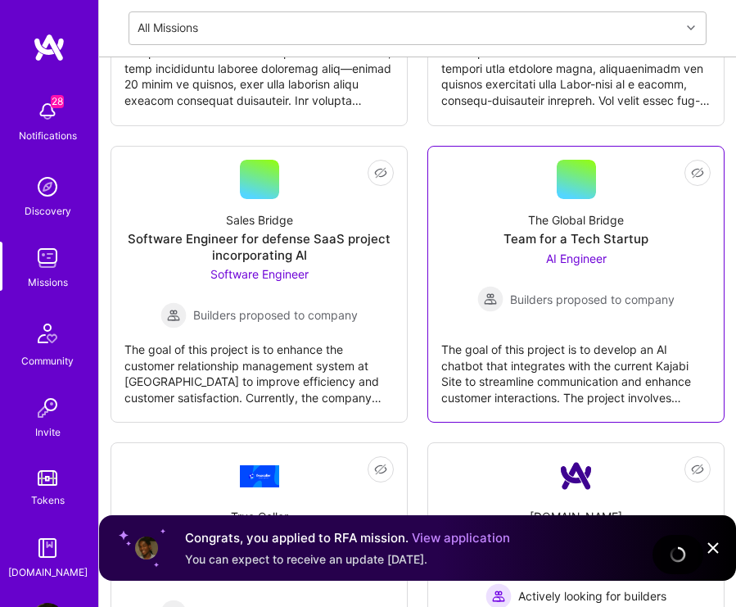
click at [567, 251] on span "AI Engineer" at bounding box center [576, 258] width 61 height 14
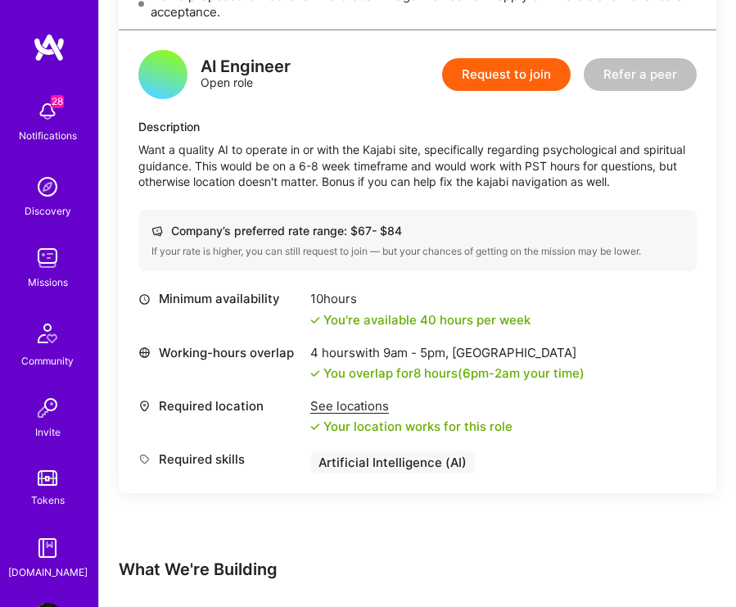
scroll to position [481, 0]
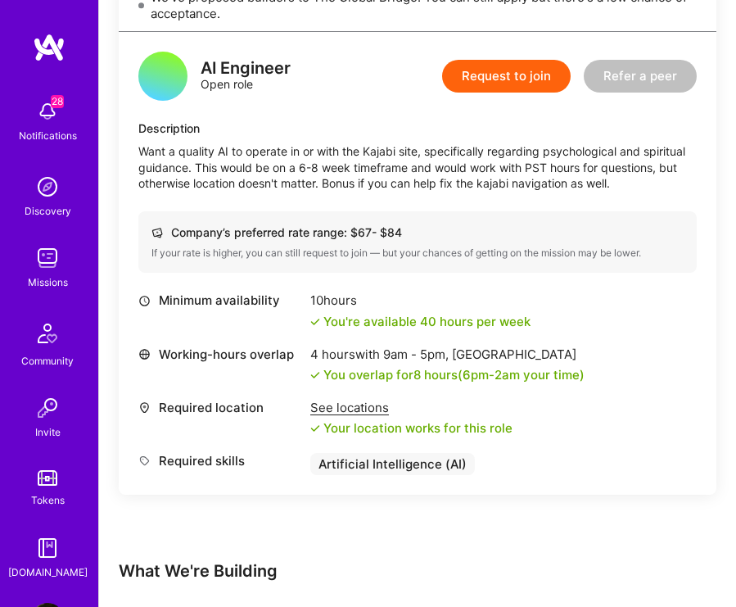
click at [521, 67] on button "Request to join" at bounding box center [506, 76] width 129 height 33
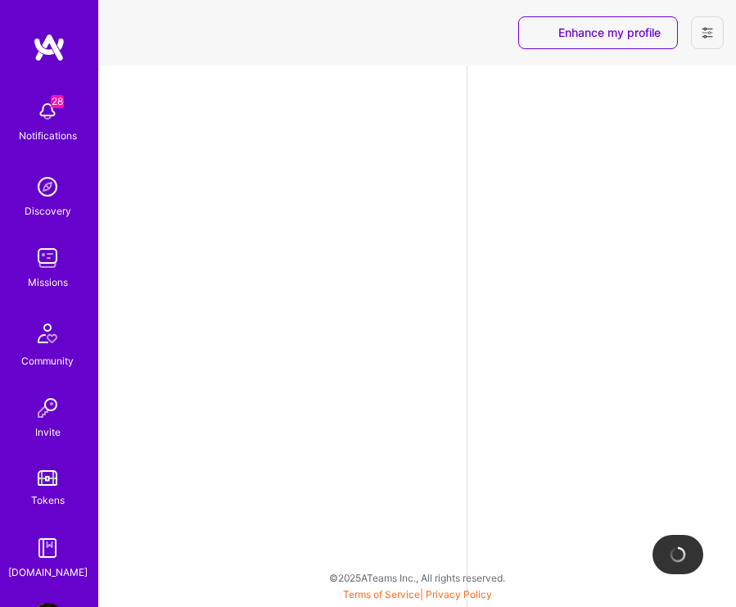
select select "NL"
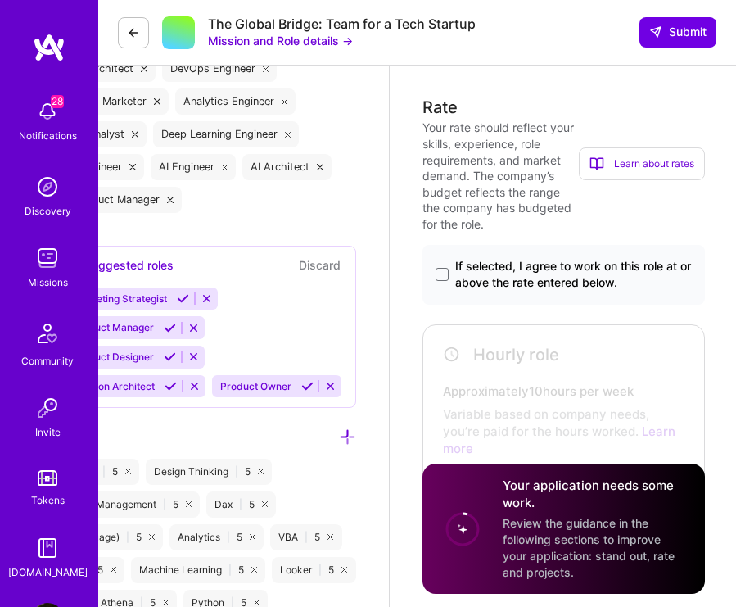
scroll to position [736, 78]
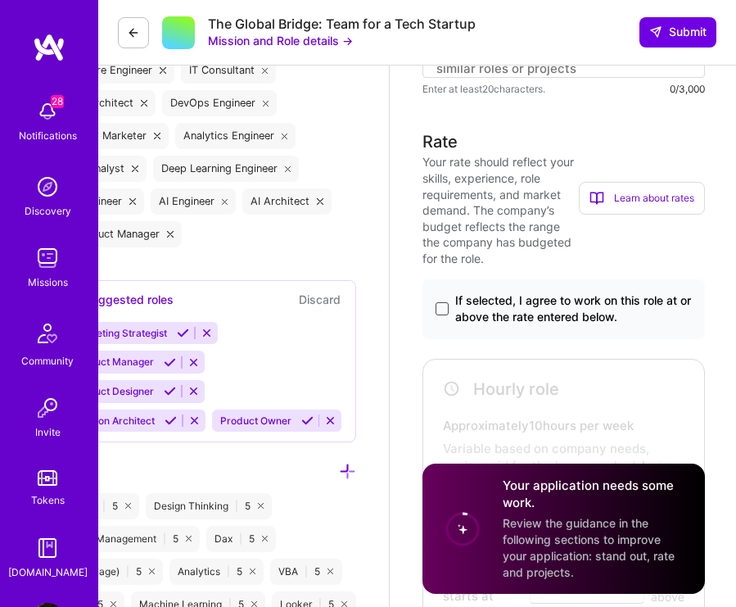
click at [446, 310] on span at bounding box center [442, 308] width 13 height 13
click at [0, 0] on input "If selected, I agree to work on this role at or above the rate entered below." at bounding box center [0, 0] width 0 height 0
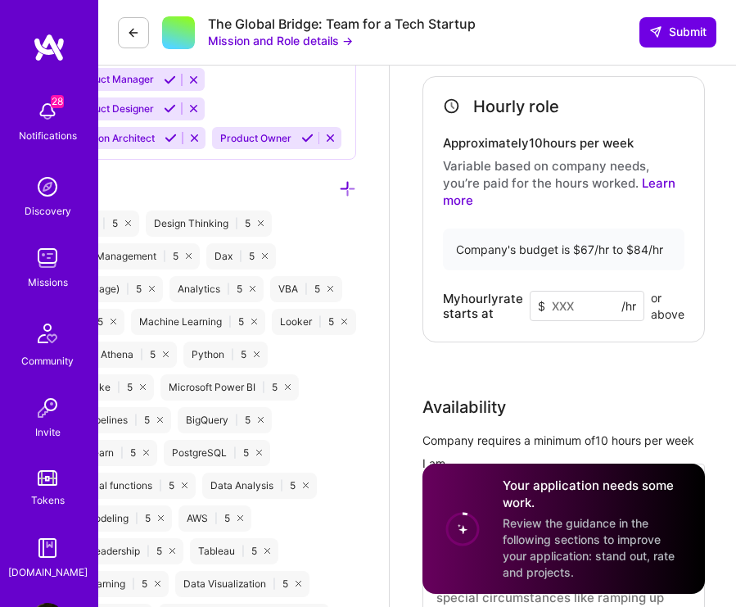
scroll to position [1022, 78]
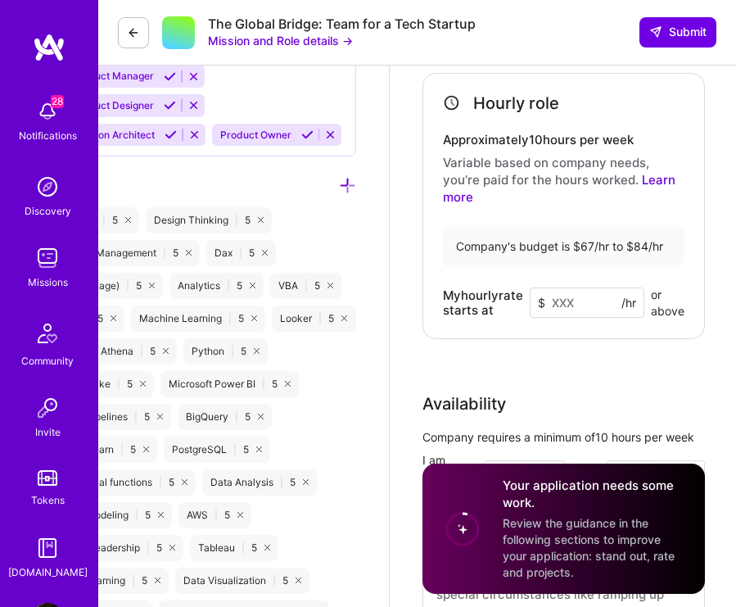
click at [575, 301] on input at bounding box center [587, 302] width 115 height 31
click at [574, 340] on div "Hourly role Approximately 10 hours per week Variable based on company needs, yo…" at bounding box center [564, 206] width 283 height 267
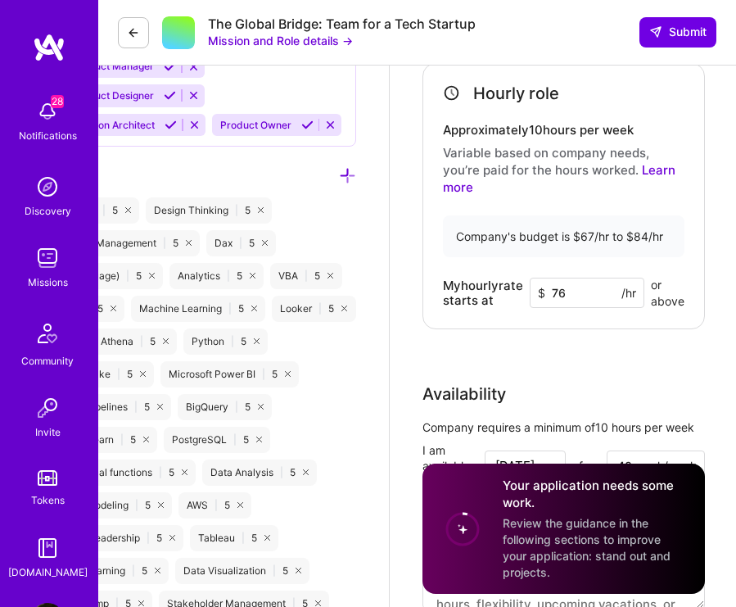
scroll to position [1034, 78]
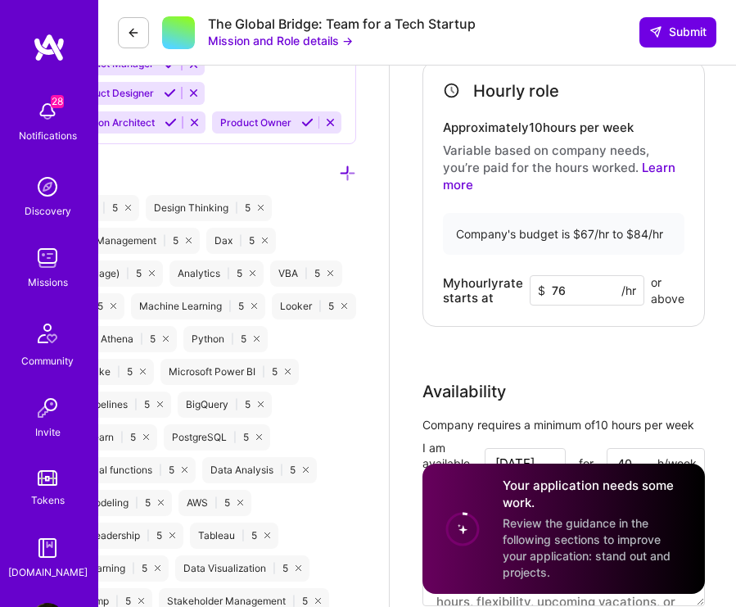
click at [563, 296] on input "76" at bounding box center [587, 290] width 115 height 31
type input "78"
click at [575, 345] on div "Rate Your rate should reflect your skills, experience, role requirements, and m…" at bounding box center [564, 228] width 283 height 794
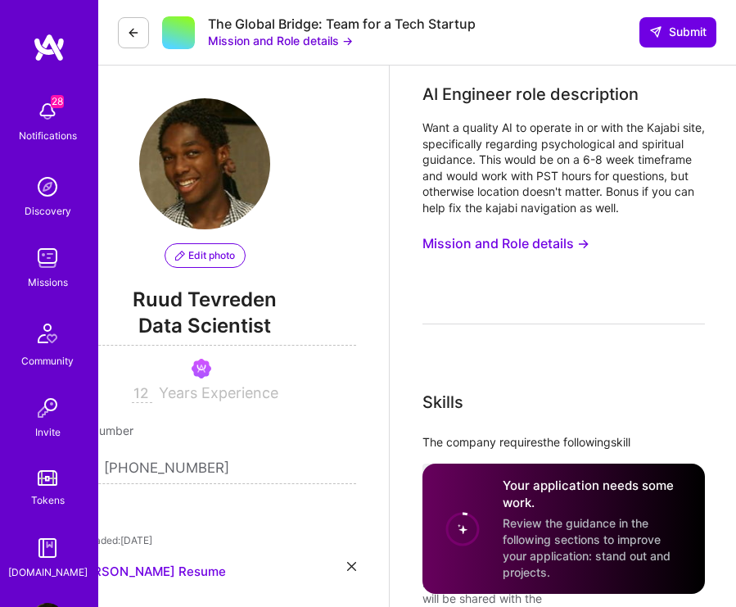
scroll to position [0, 78]
click at [529, 257] on button "Mission and Role details →" at bounding box center [506, 243] width 167 height 29
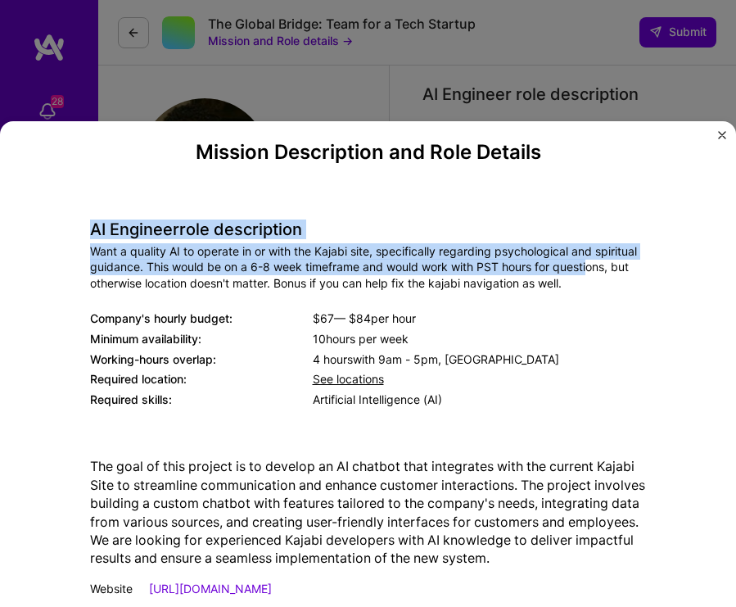
drag, startPoint x: 93, startPoint y: 228, endPoint x: 589, endPoint y: 264, distance: 497.5
click at [590, 266] on div "AI Engineer role description Want a quality AI to operate in or with the Kajabi…" at bounding box center [368, 304] width 557 height 214
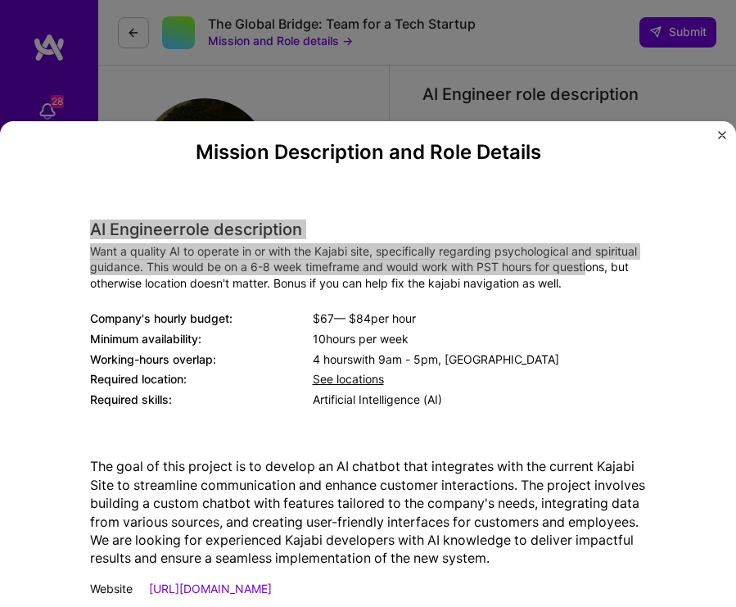
click at [500, 269] on div "Want a quality AI to operate in or with the Kajabi site, specifically regarding…" at bounding box center [368, 267] width 557 height 48
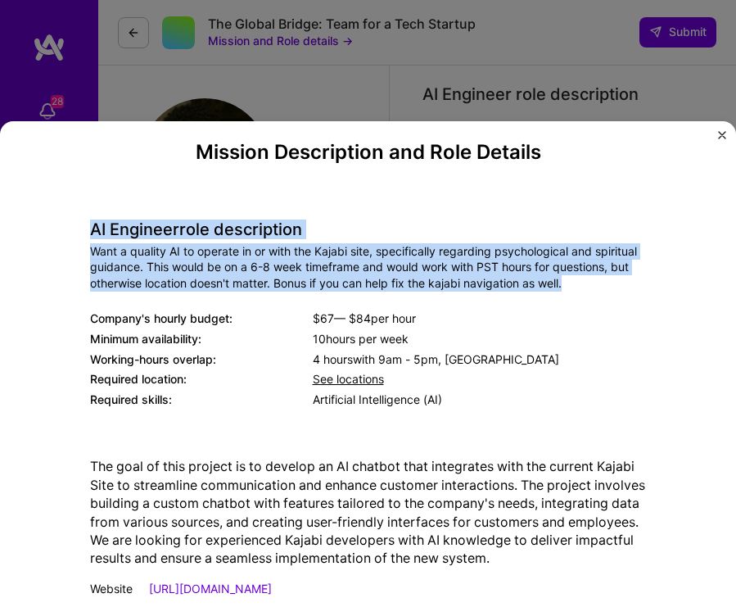
drag, startPoint x: 589, startPoint y: 284, endPoint x: 59, endPoint y: 224, distance: 533.3
click at [59, 224] on div "Mission Description and Role Details AI Engineer role description Want a qualit…" at bounding box center [368, 373] width 697 height 465
copy div "AI Engineer role description Want a quality AI to operate in or with the Kajabi…"
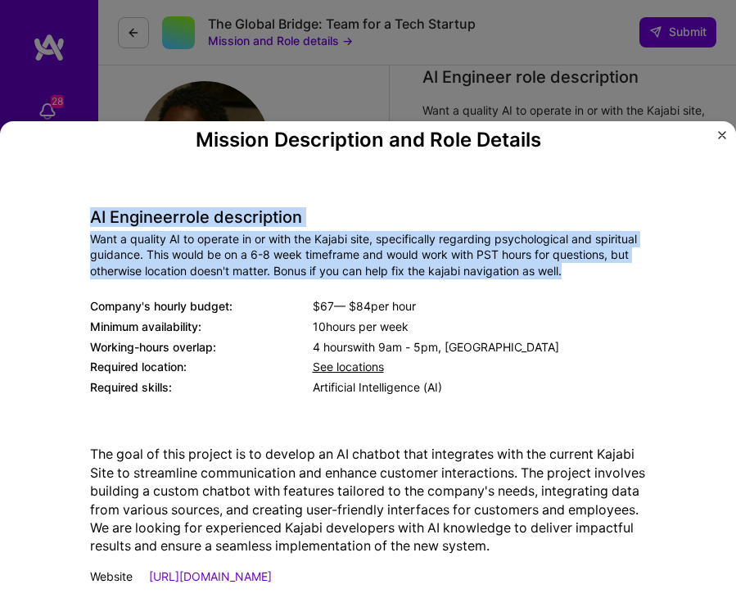
scroll to position [26, 78]
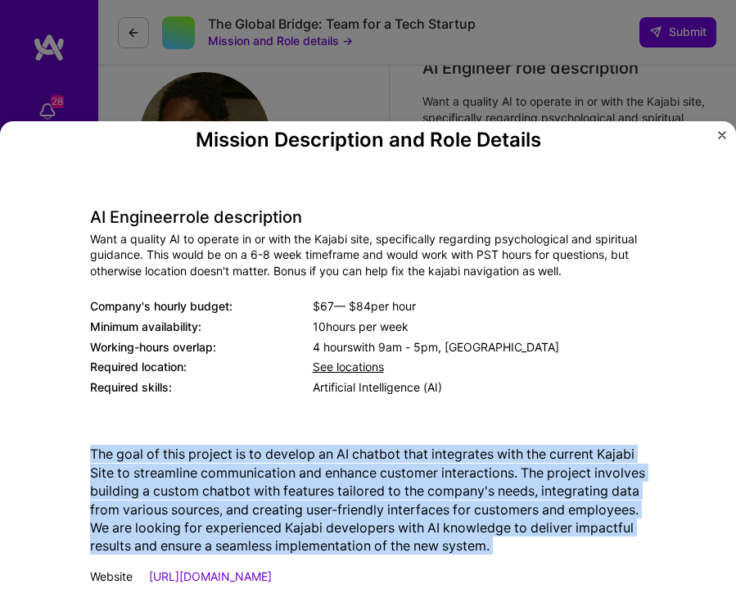
drag, startPoint x: 90, startPoint y: 445, endPoint x: 644, endPoint y: 556, distance: 564.6
click at [644, 556] on div "The goal of this project is to develop an AI chatbot that integrates with the c…" at bounding box center [368, 513] width 557 height 162
copy div "The goal of this project is to develop an AI chatbot that integrates with the c…"
click at [724, 135] on img "Close" at bounding box center [722, 135] width 8 height 8
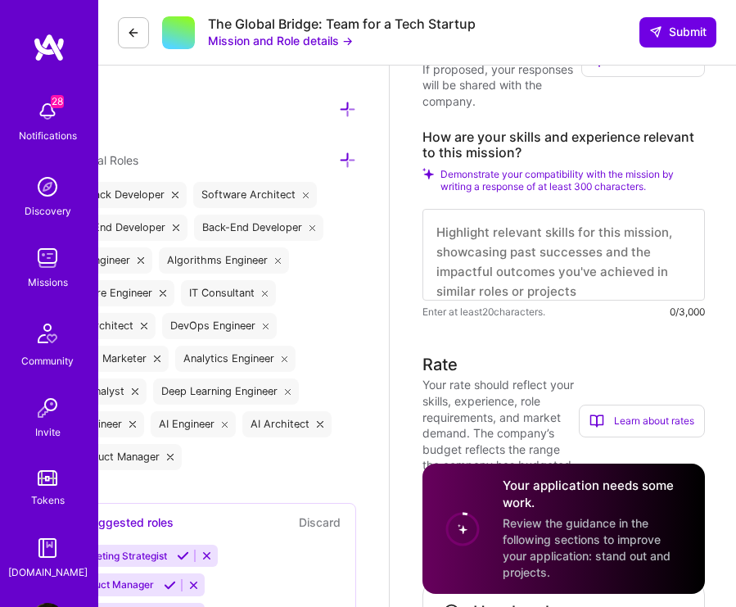
scroll to position [554, 78]
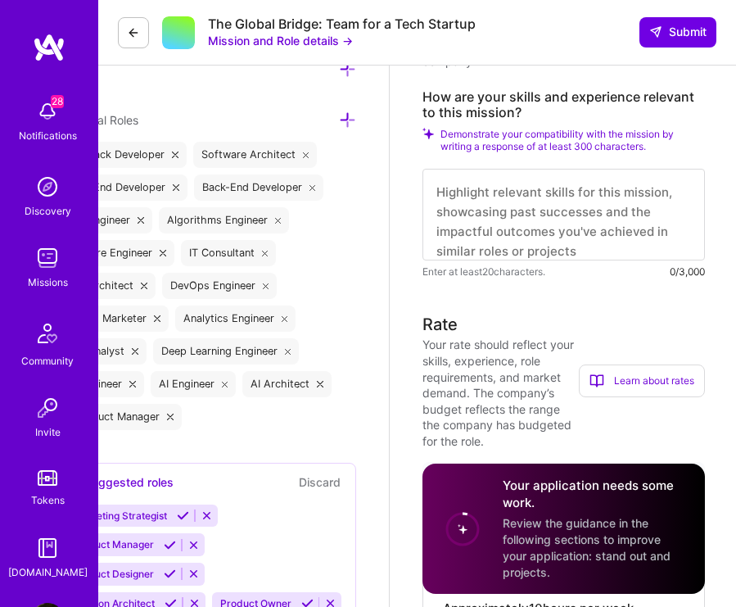
click at [488, 224] on textarea at bounding box center [564, 215] width 283 height 92
paste textarea "Lo ipsumdolor si a Cons Adipiscin eli SE Doeiusmodt incid ut labo-etdolo mag al…"
type textarea "Lo ipsumdolor si a Cons Adipiscin eli SE Doeiusmodt incid ut labo-etdolo mag al…"
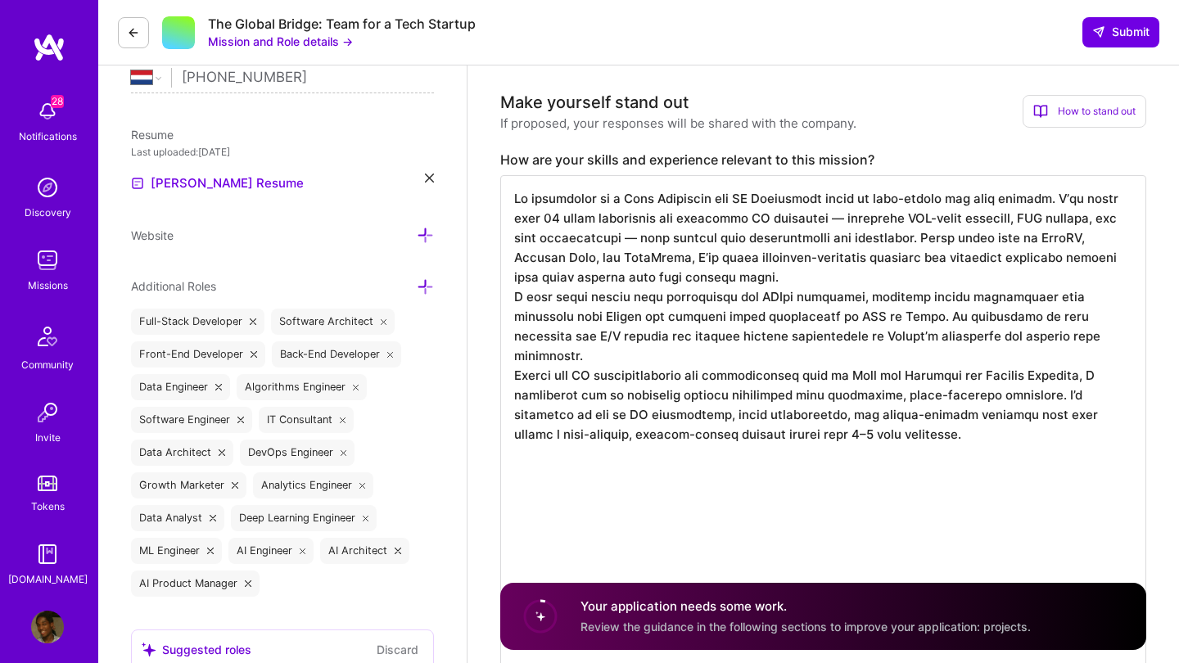
scroll to position [389, 0]
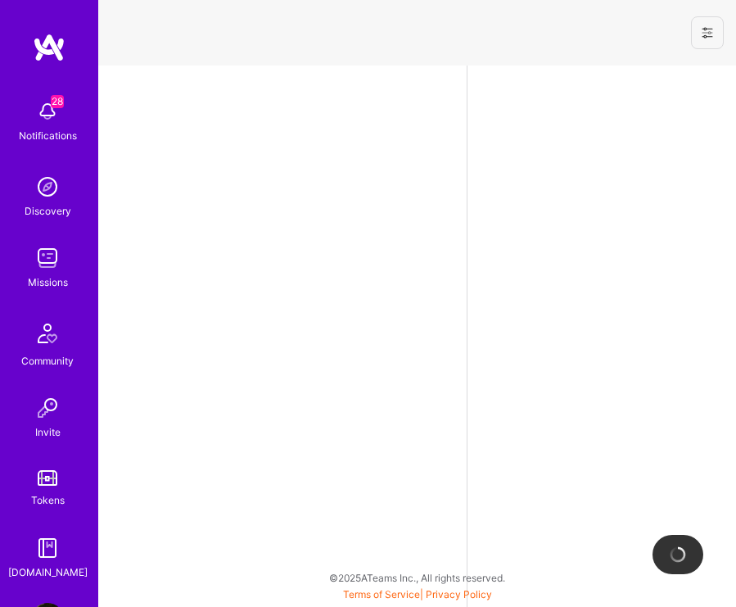
select select "NL"
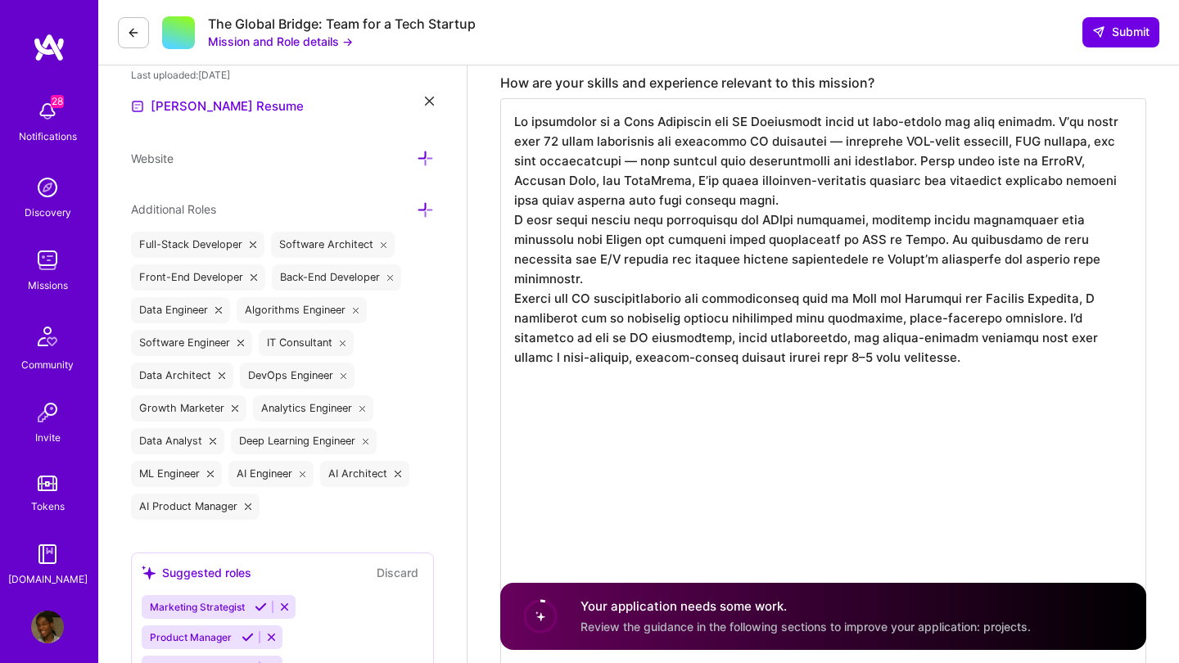
scroll to position [452, 0]
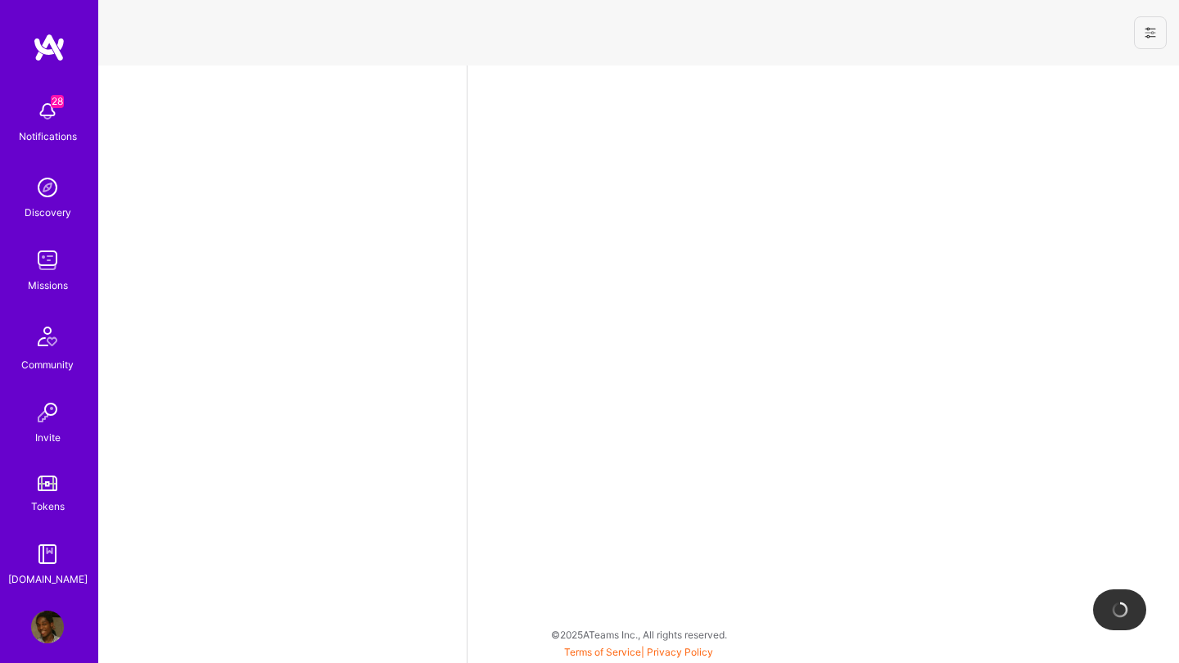
select select "NL"
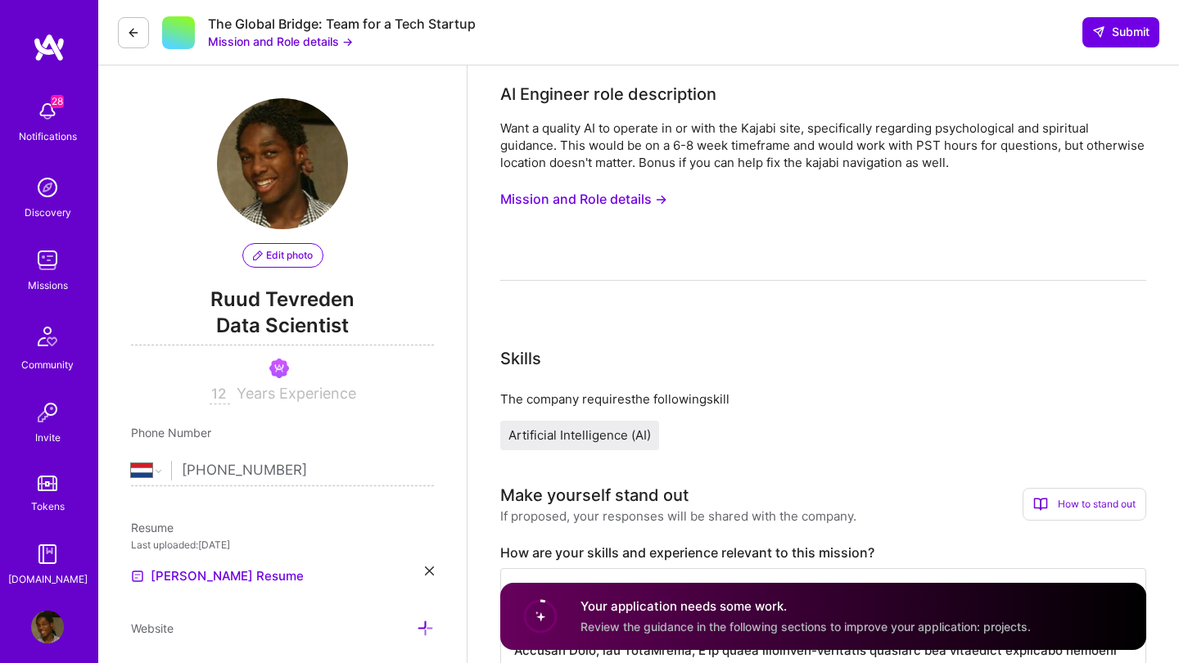
scroll to position [348, 0]
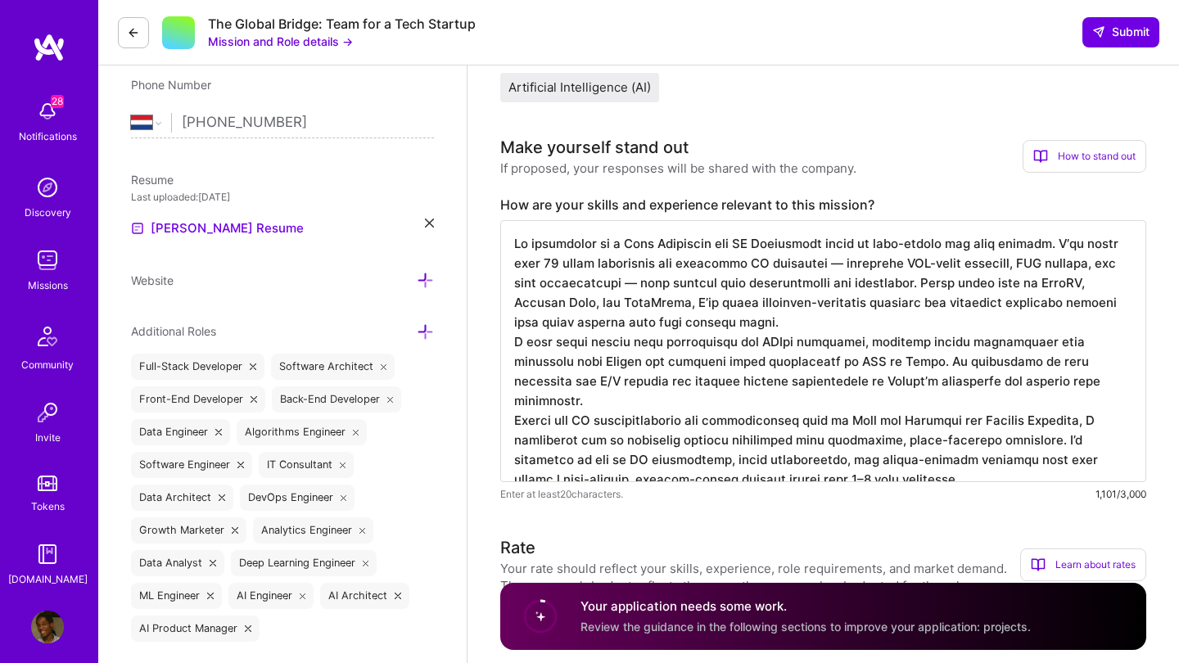
click at [831, 321] on textarea at bounding box center [823, 351] width 646 height 262
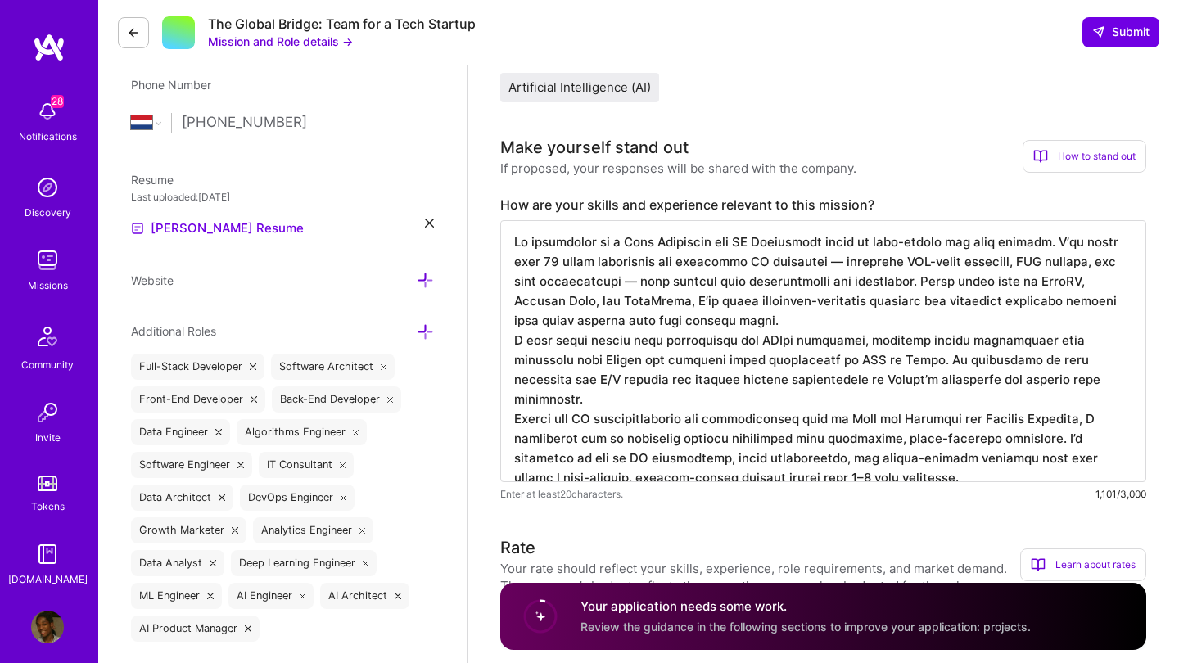
scroll to position [0, 0]
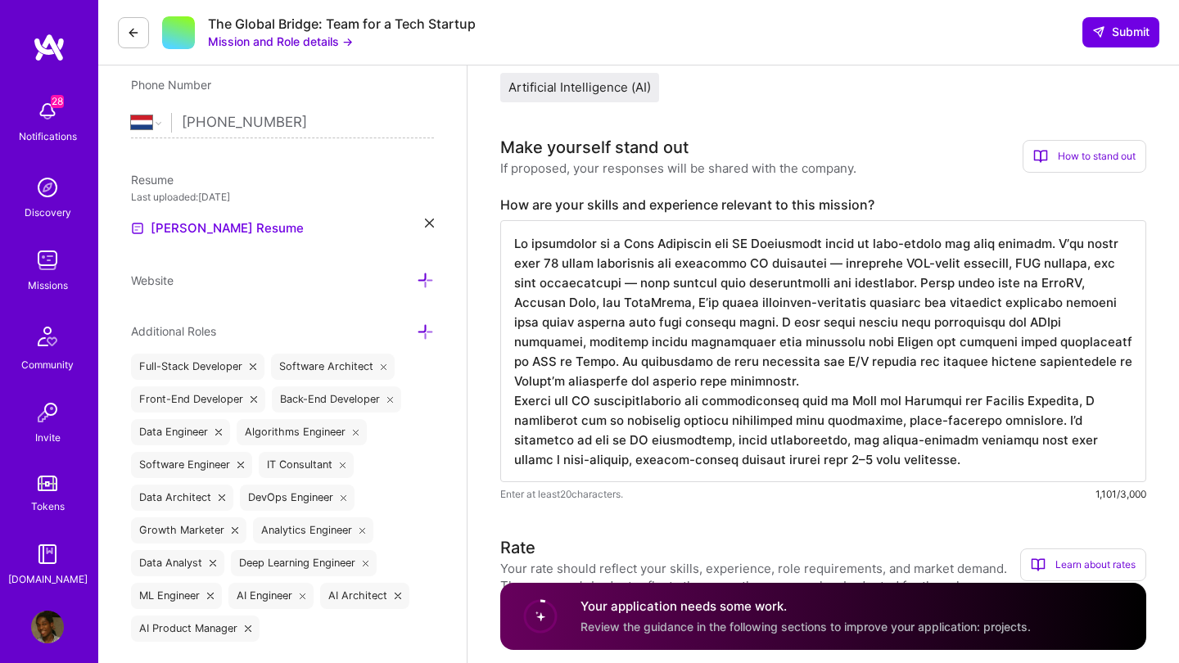
click at [802, 384] on textarea at bounding box center [823, 351] width 646 height 262
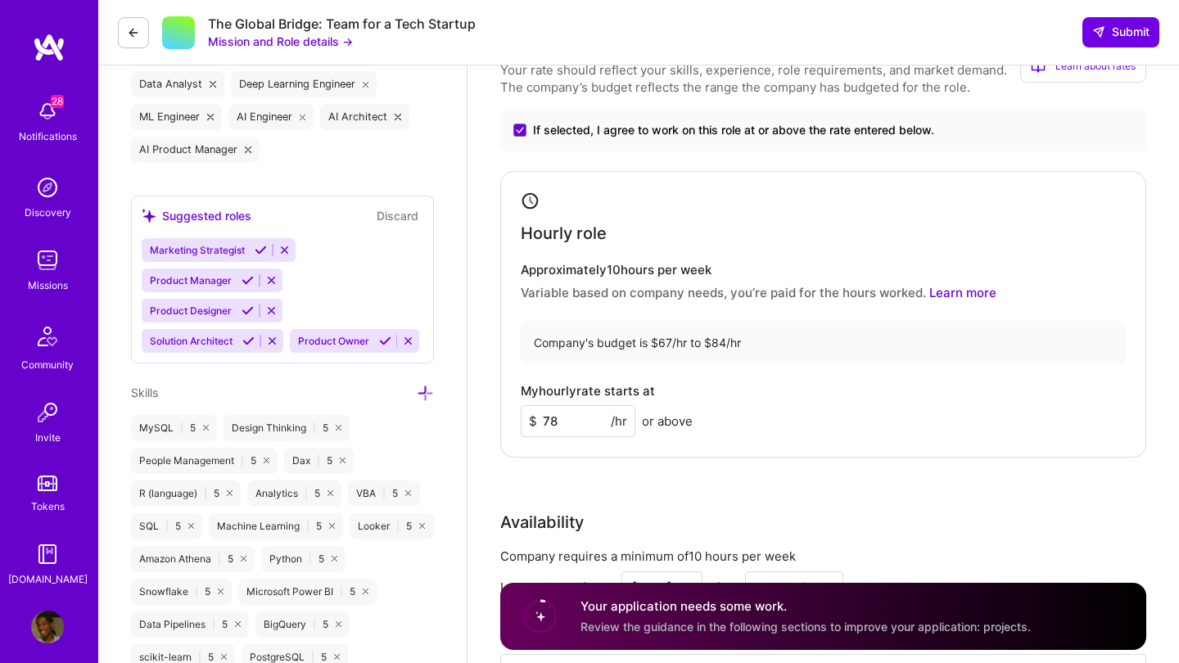
scroll to position [838, 0]
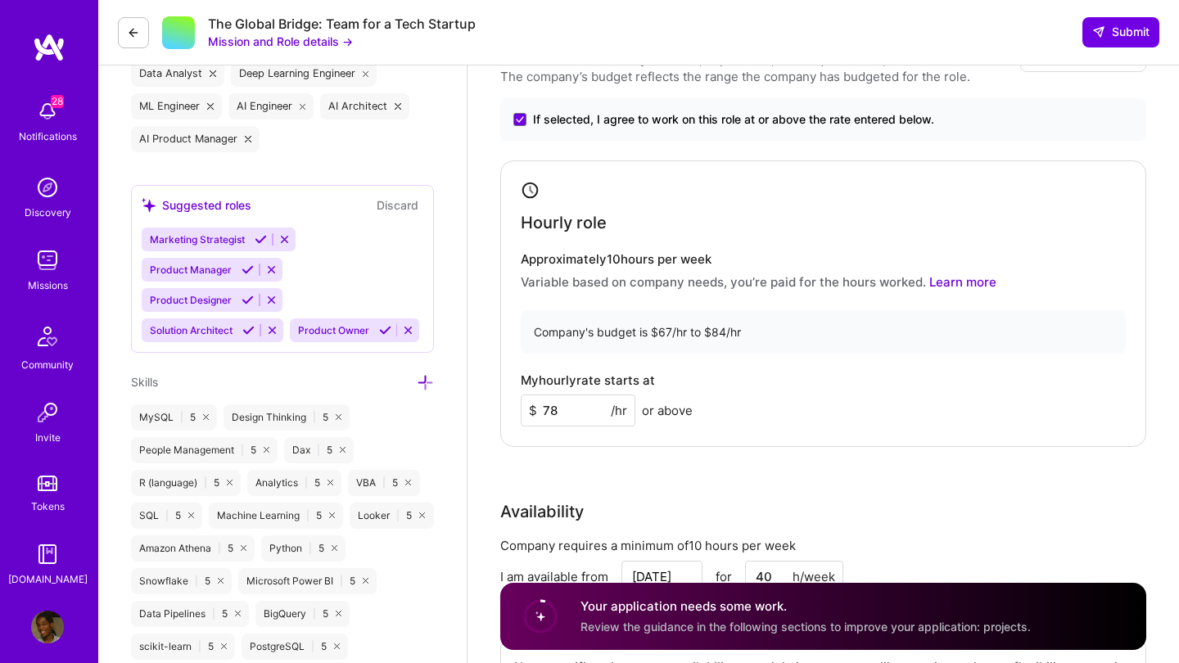
type textarea "My experience as a Data Scientist and AI Consultant makes me well-suited for th…"
drag, startPoint x: 558, startPoint y: 409, endPoint x: 531, endPoint y: 409, distance: 27.0
click at [532, 409] on div "$ 78 /hr" at bounding box center [578, 411] width 115 height 32
type input "80"
click at [600, 438] on div "Hourly role Approximately 10 hours per week Variable based on company needs, yo…" at bounding box center [823, 303] width 646 height 287
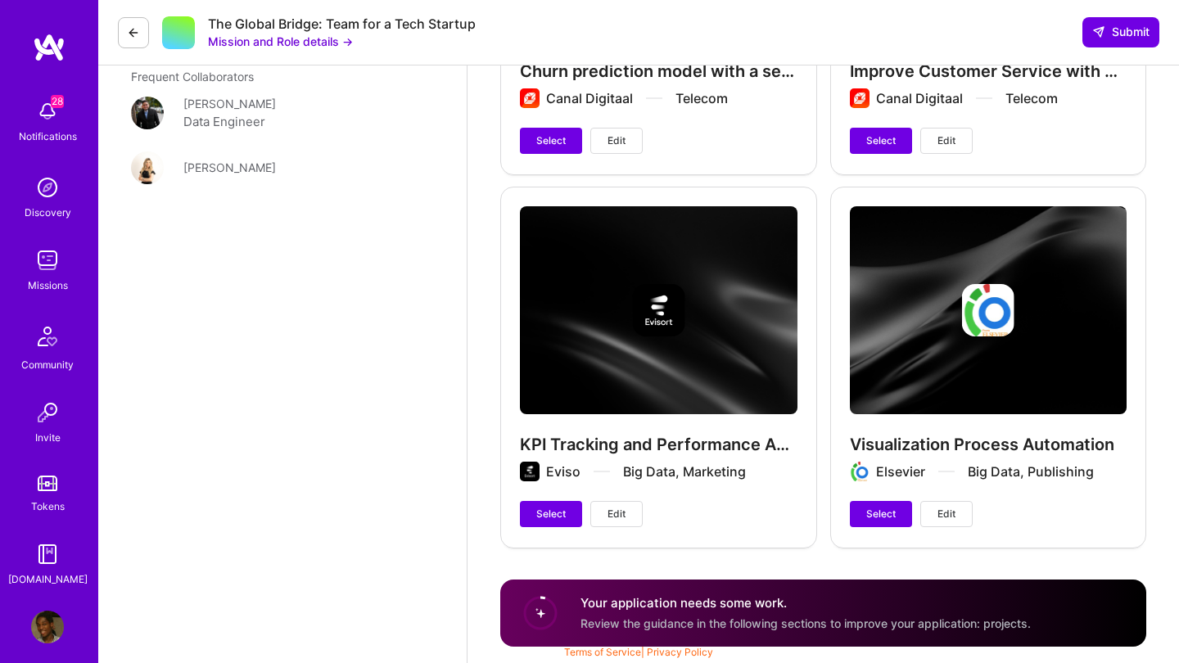
scroll to position [3695, 0]
click at [885, 518] on span "Select" at bounding box center [880, 514] width 29 height 15
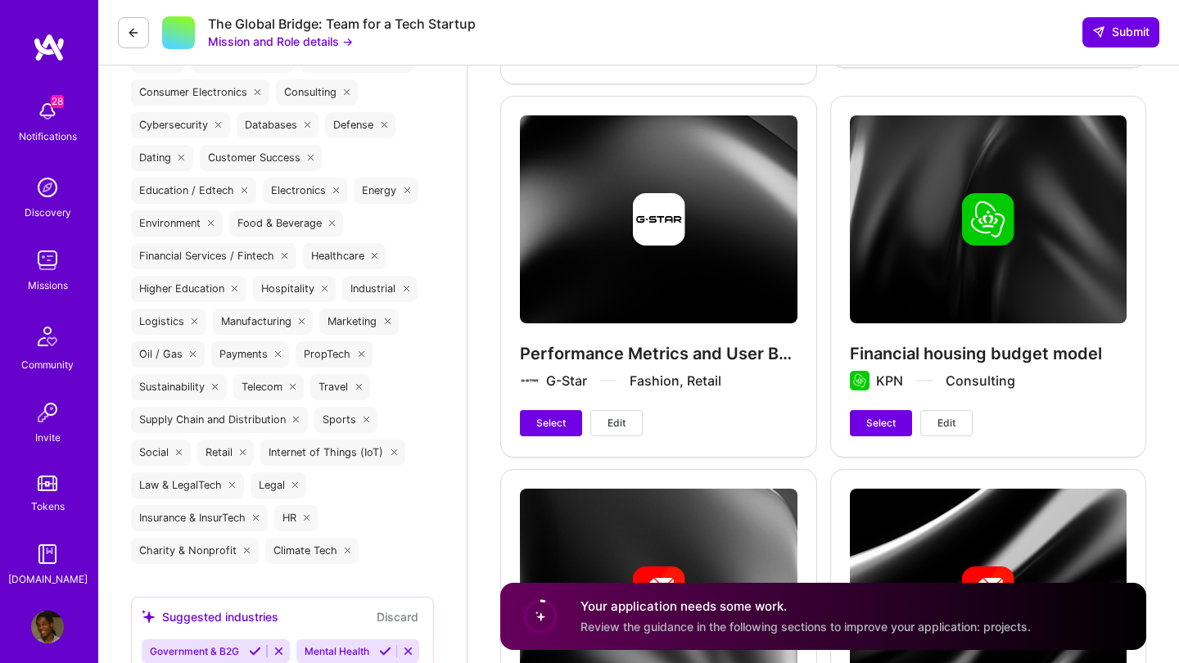
scroll to position [3032, 0]
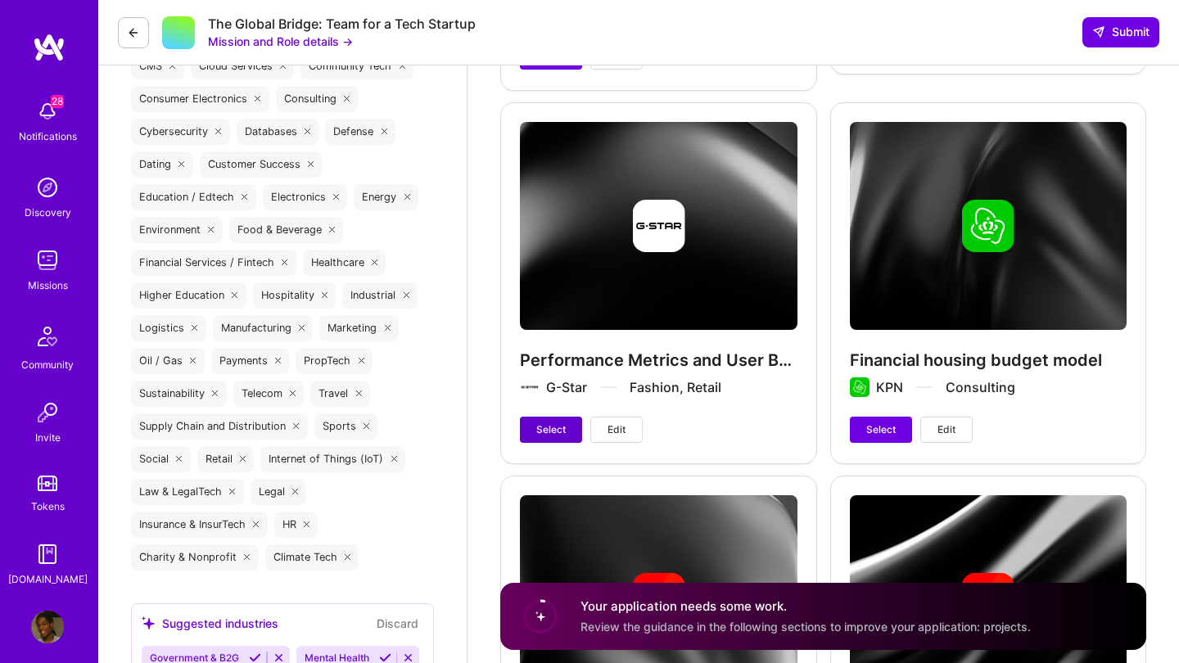
click at [526, 431] on button "Select" at bounding box center [551, 430] width 62 height 26
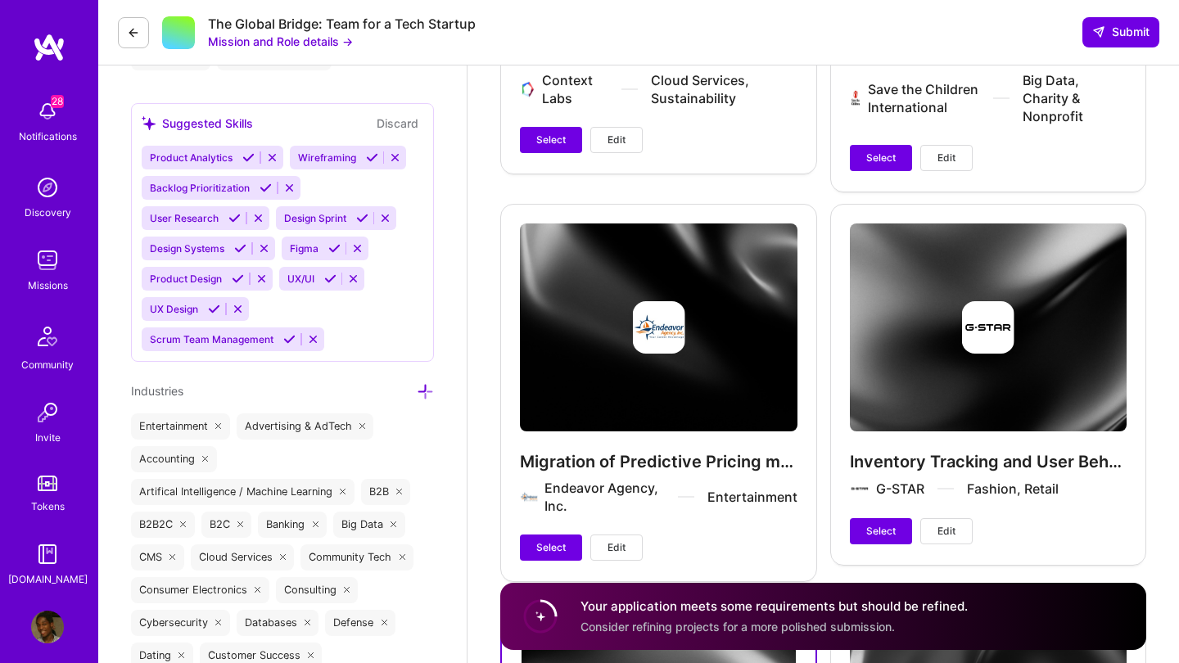
scroll to position [2434, 0]
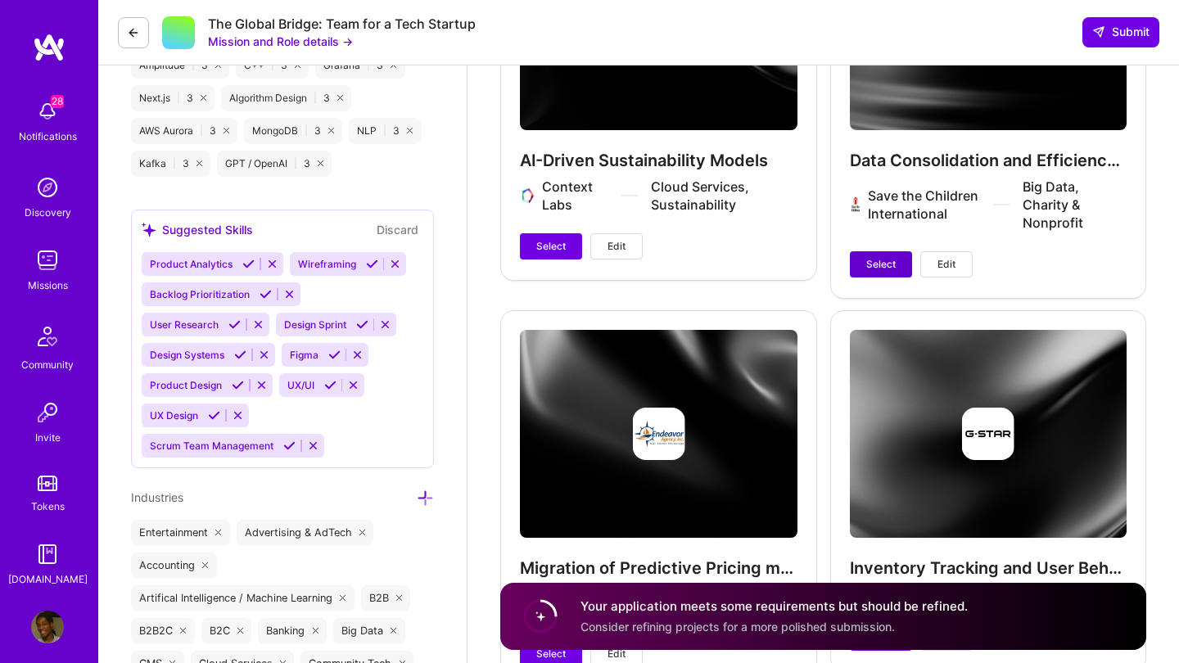
click at [857, 273] on button "Select" at bounding box center [881, 264] width 62 height 26
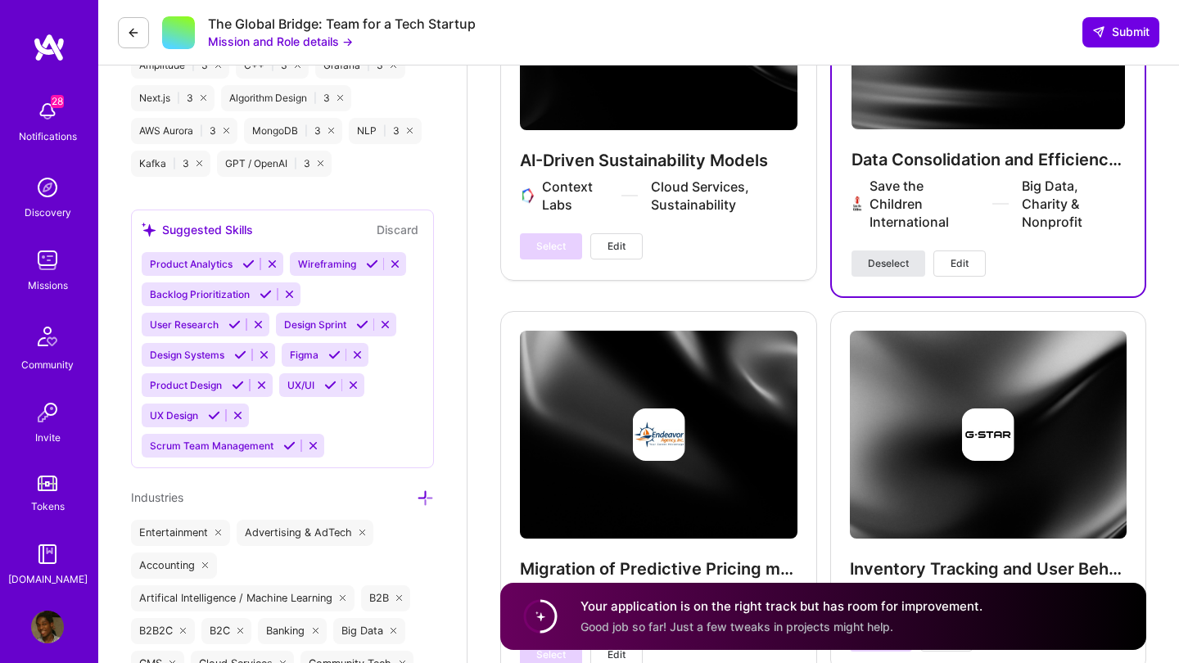
click at [857, 273] on button "Deselect" at bounding box center [889, 264] width 74 height 26
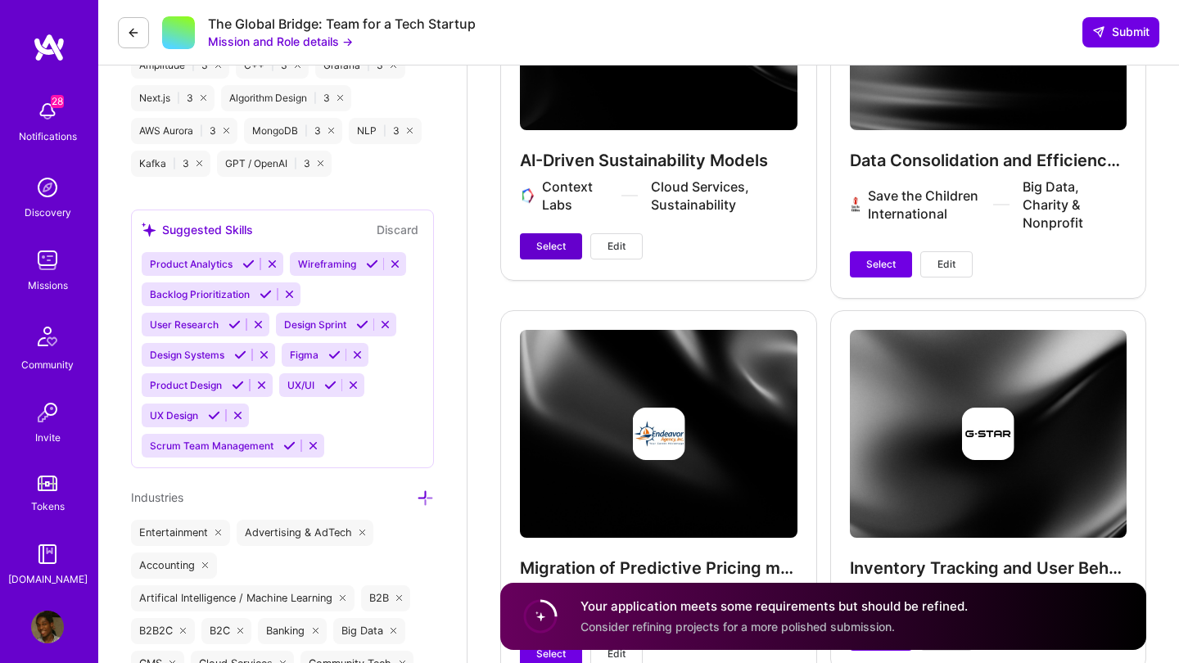
click at [548, 242] on span "Select" at bounding box center [550, 246] width 29 height 15
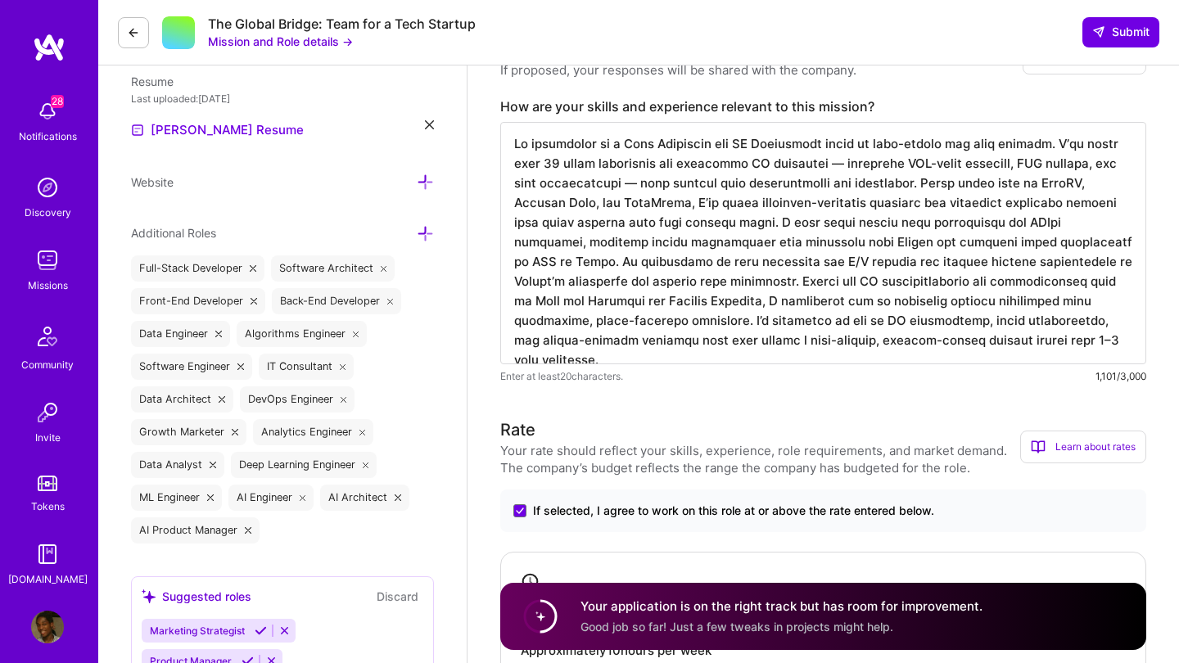
scroll to position [446, 0]
click at [1125, 29] on span "Submit" at bounding box center [1120, 32] width 57 height 16
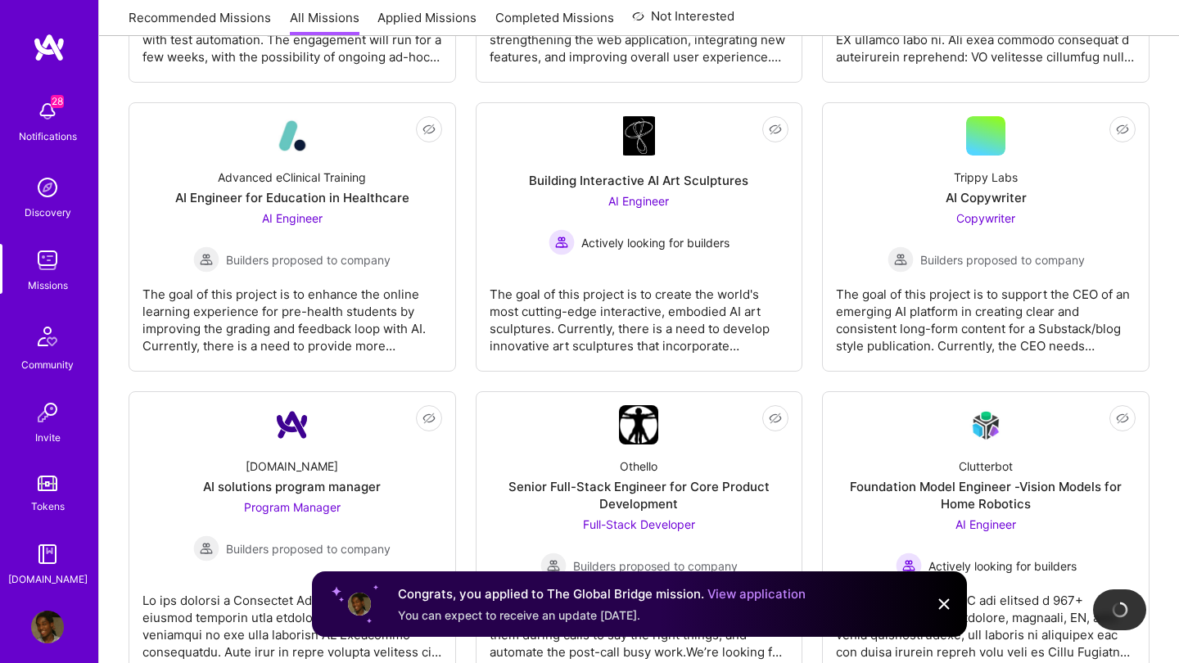
scroll to position [2895, 0]
click at [228, 20] on link "Recommended Missions" at bounding box center [200, 22] width 142 height 27
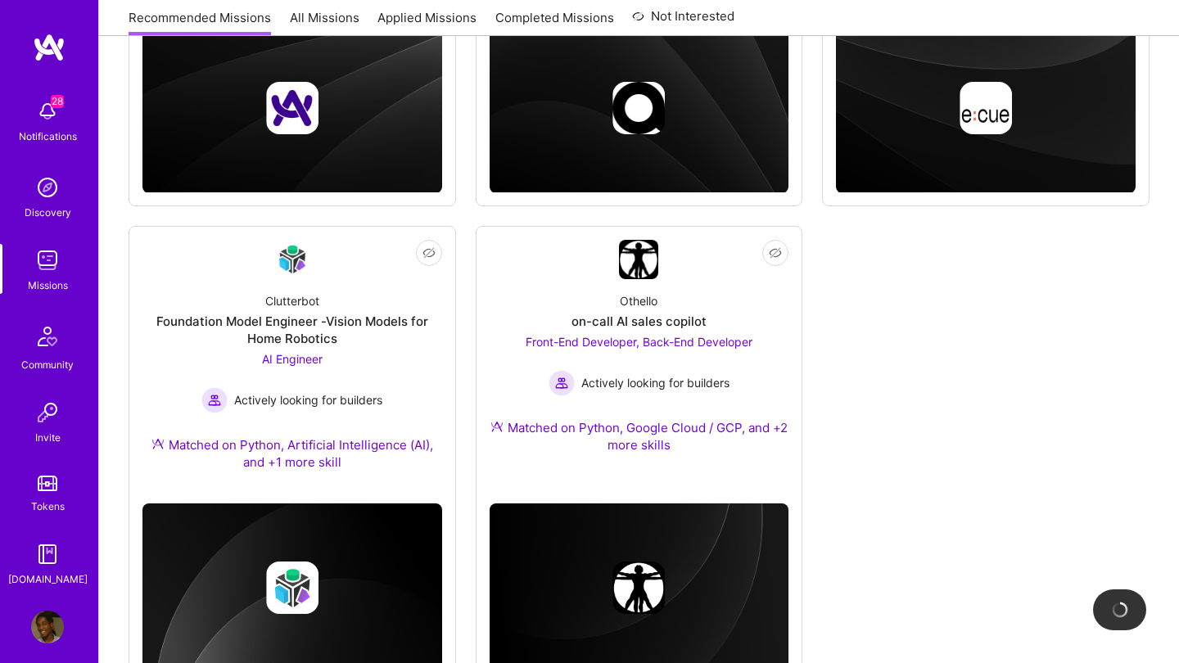
scroll to position [490, 0]
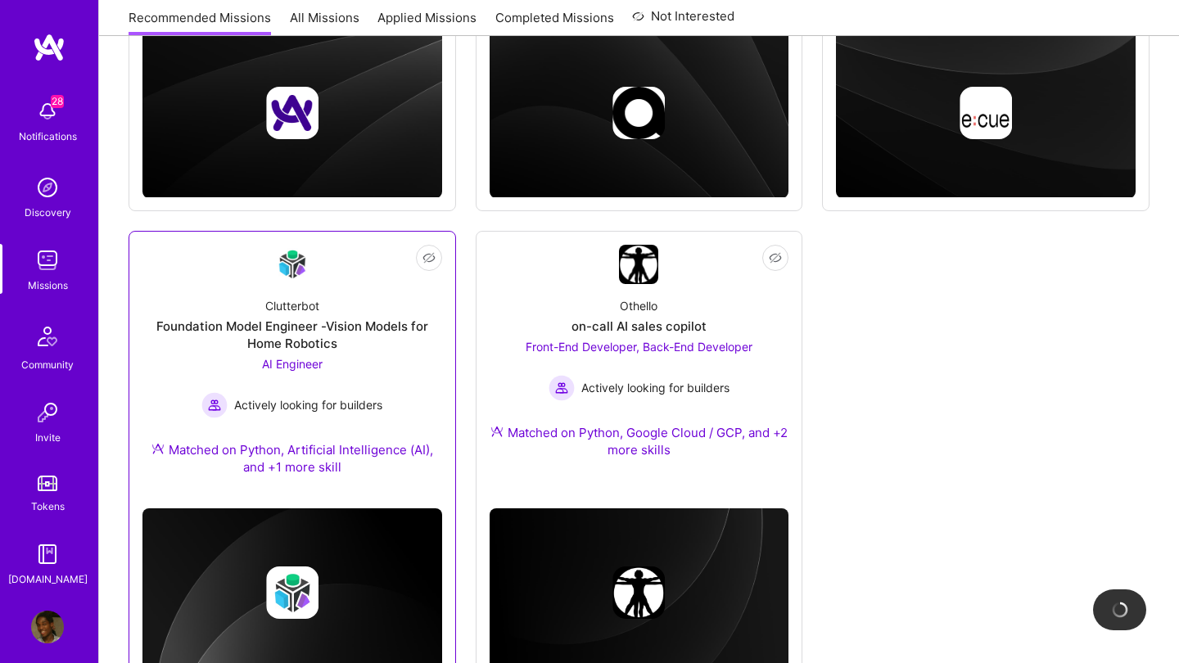
click at [350, 346] on div "Foundation Model Engineer -Vision Models for Home Robotics" at bounding box center [292, 335] width 300 height 34
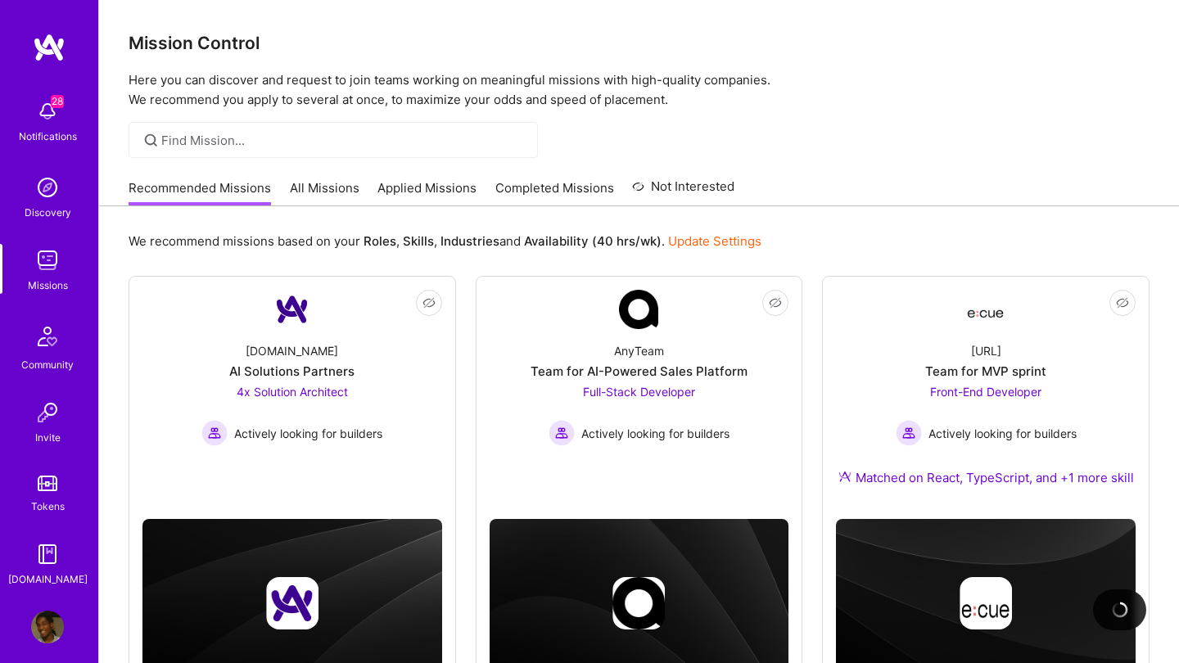
click at [335, 199] on link "All Missions" at bounding box center [325, 192] width 70 height 27
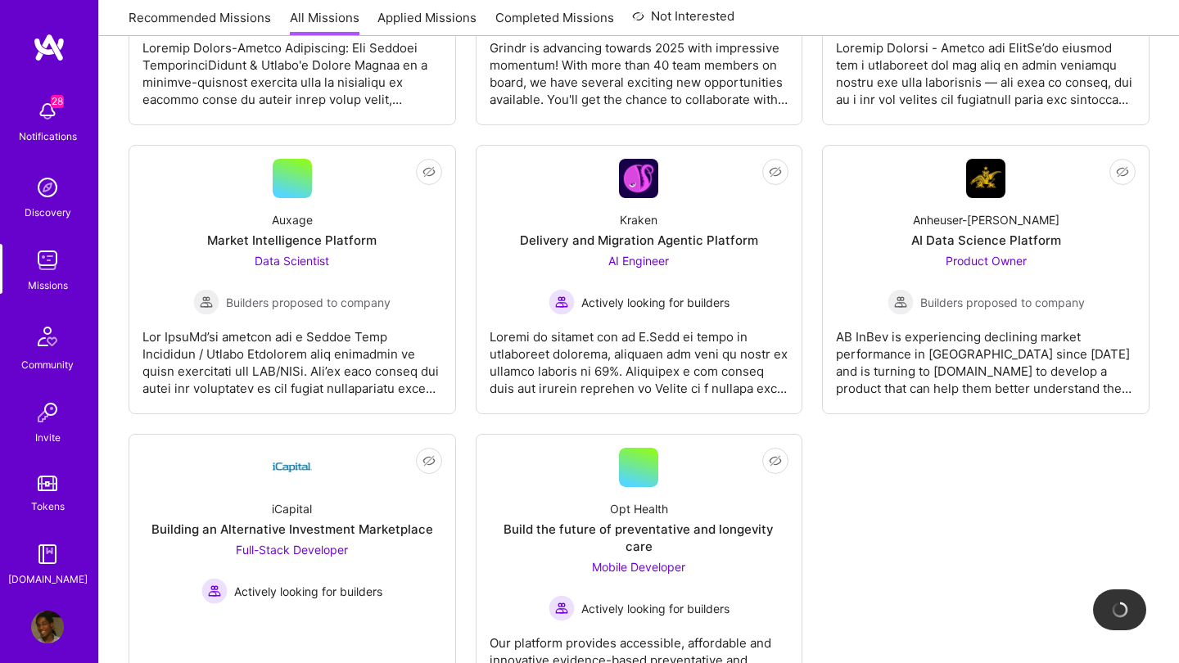
scroll to position [5576, 0]
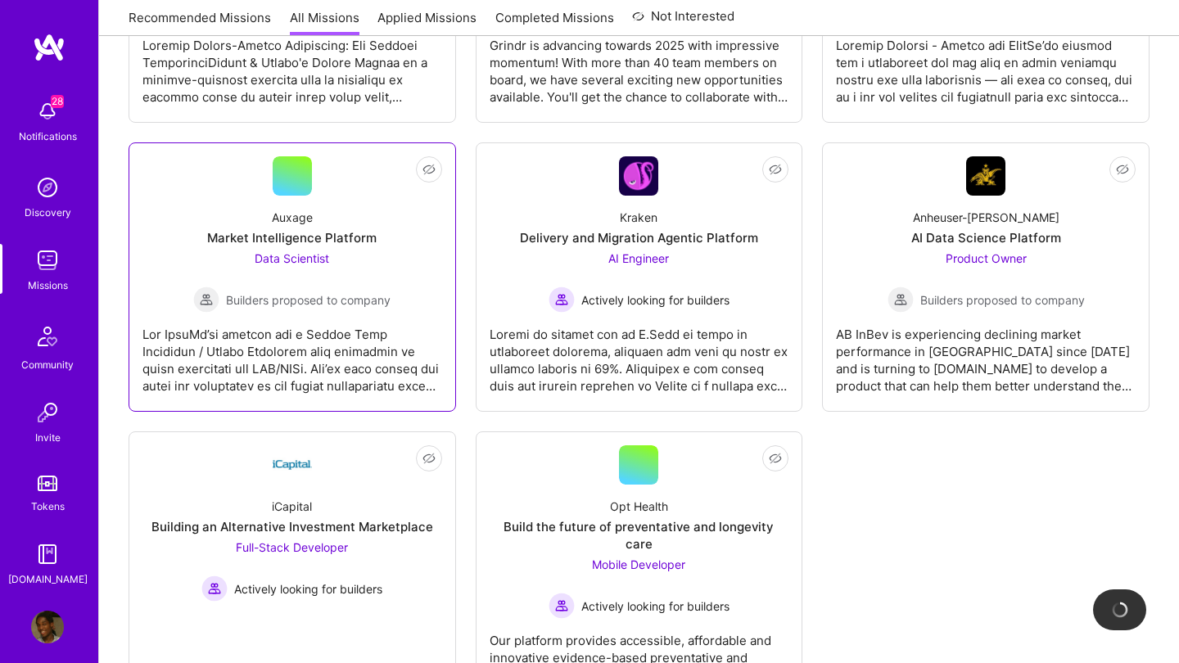
click at [292, 256] on span "Data Scientist" at bounding box center [292, 258] width 75 height 14
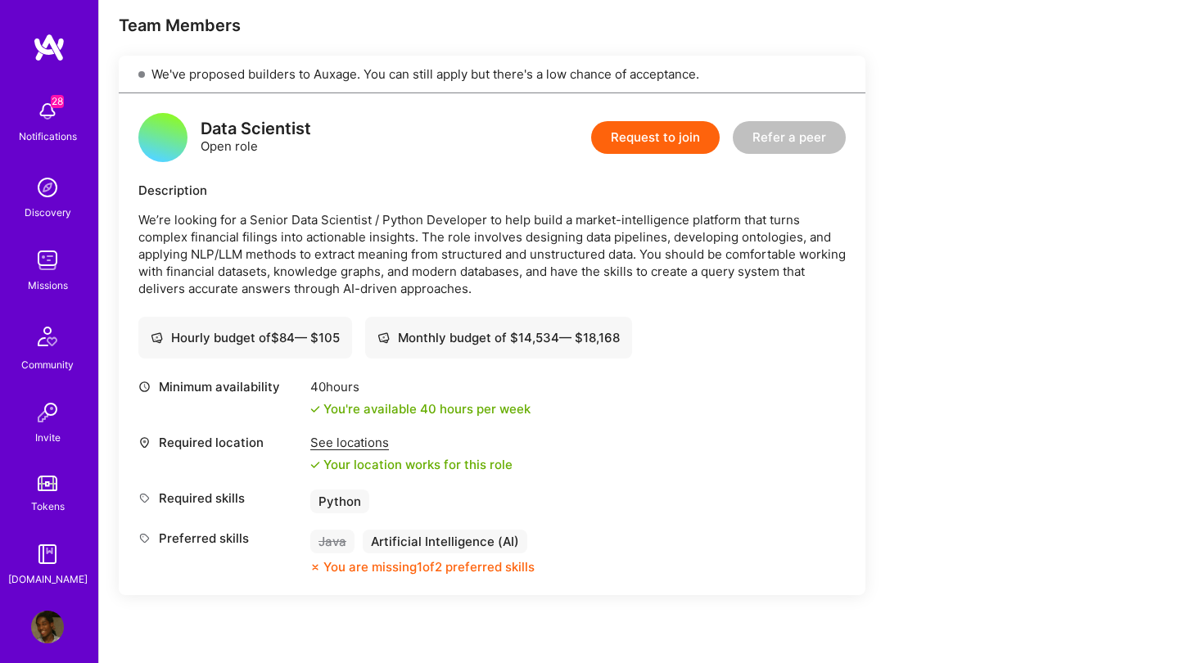
scroll to position [328, 0]
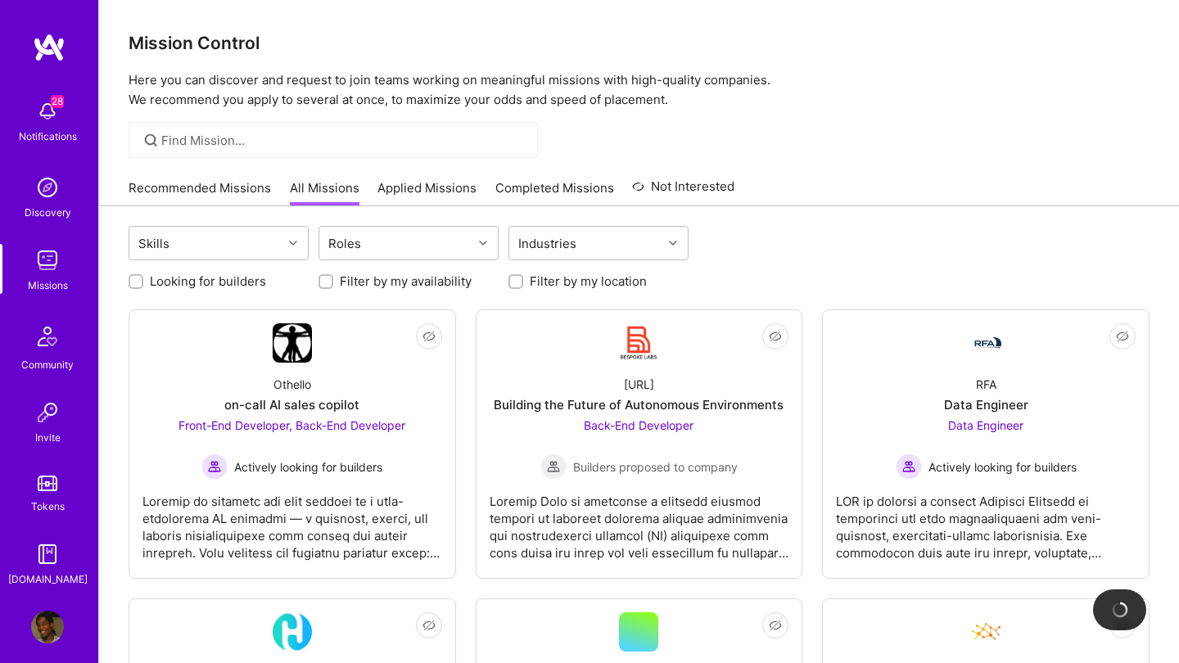
click at [436, 189] on link "Applied Missions" at bounding box center [426, 192] width 99 height 27
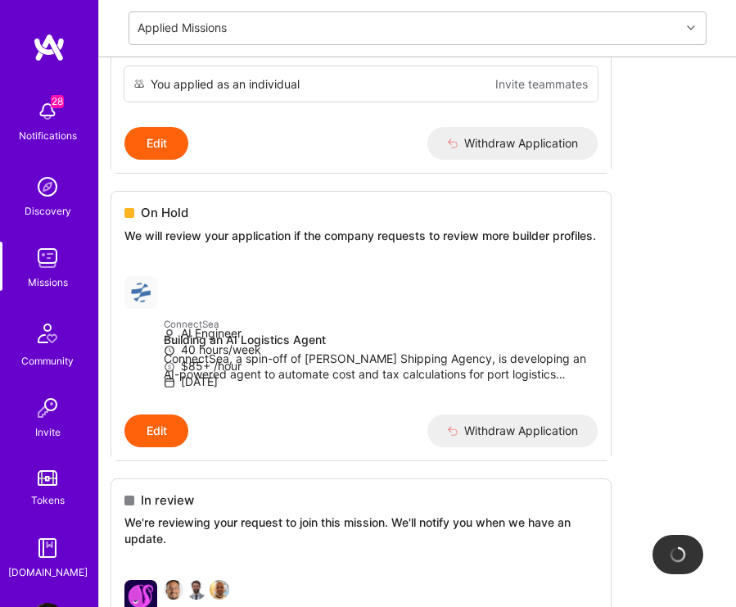
scroll to position [1010, 0]
